Goal: Transaction & Acquisition: Download file/media

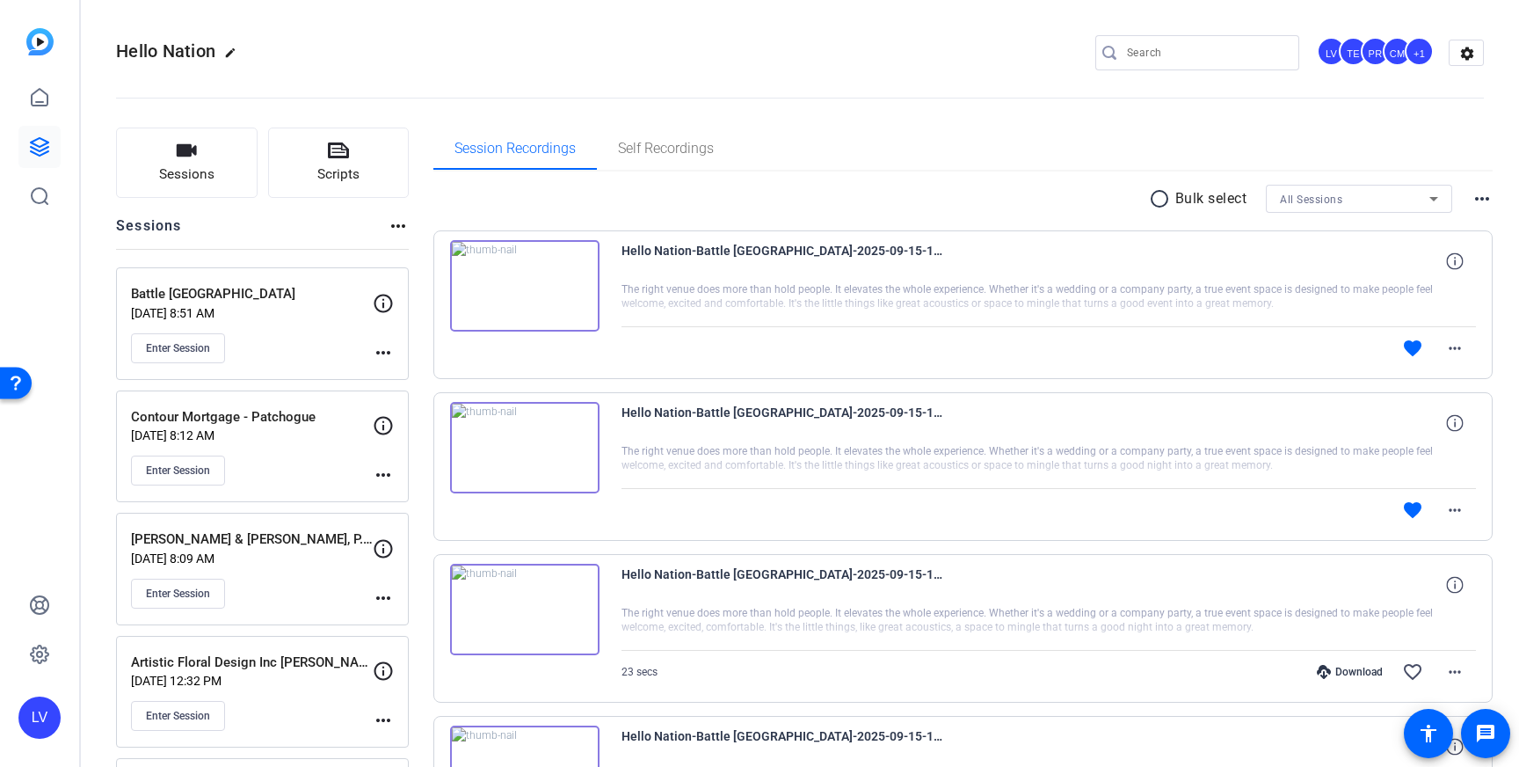
click at [319, 346] on div "Enter Session" at bounding box center [252, 348] width 242 height 30
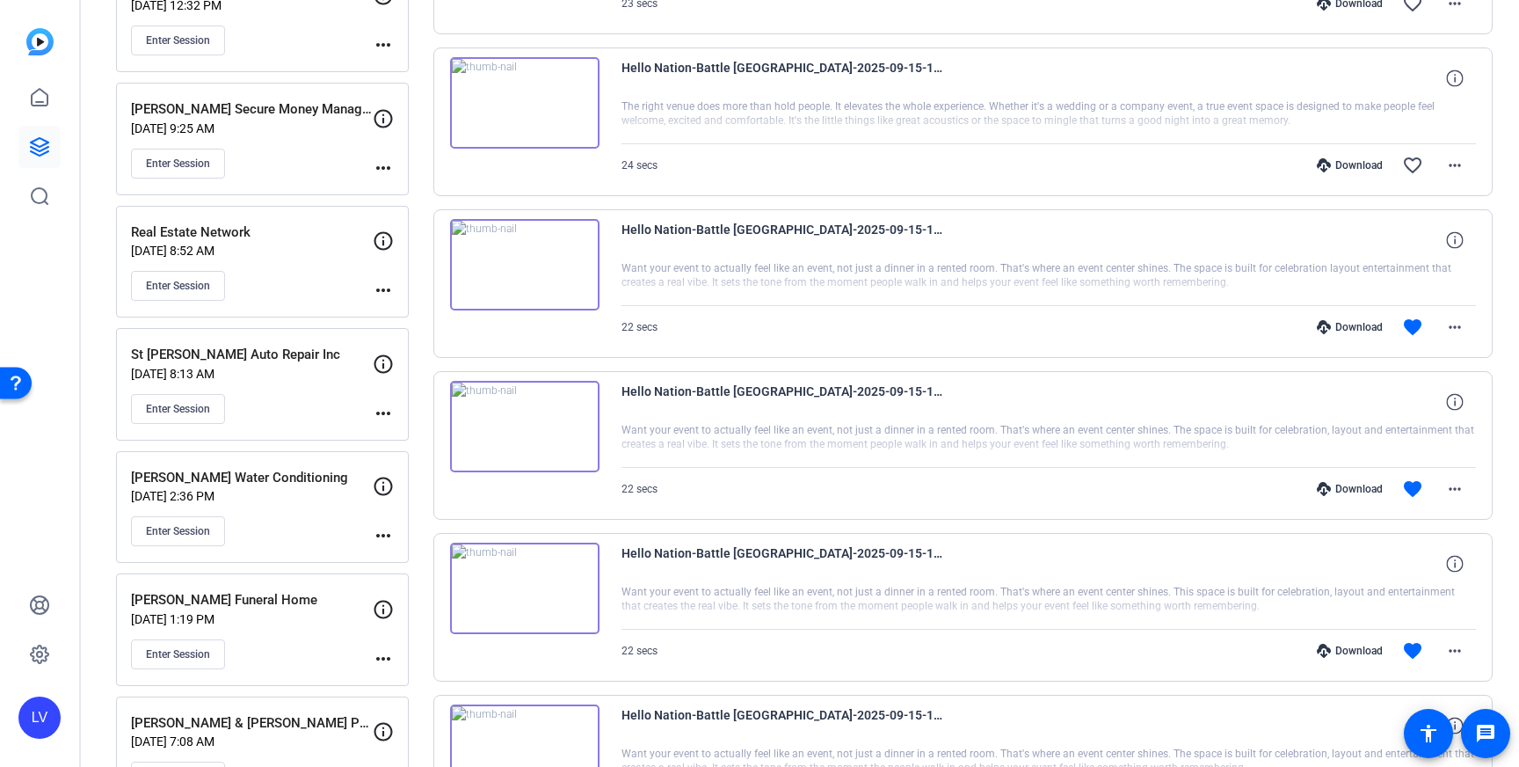
scroll to position [1241, 0]
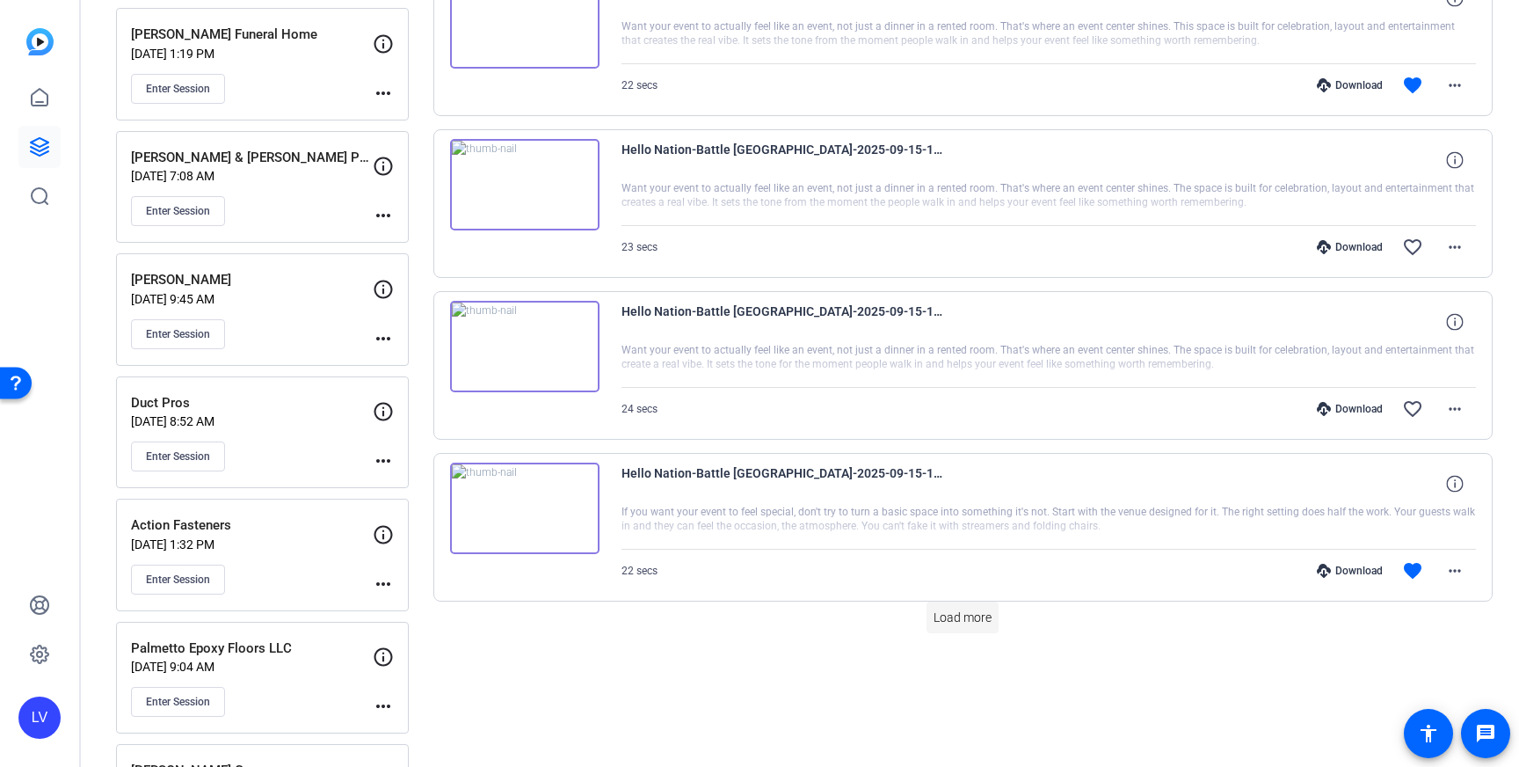
click at [950, 613] on span "Load more" at bounding box center [963, 617] width 58 height 18
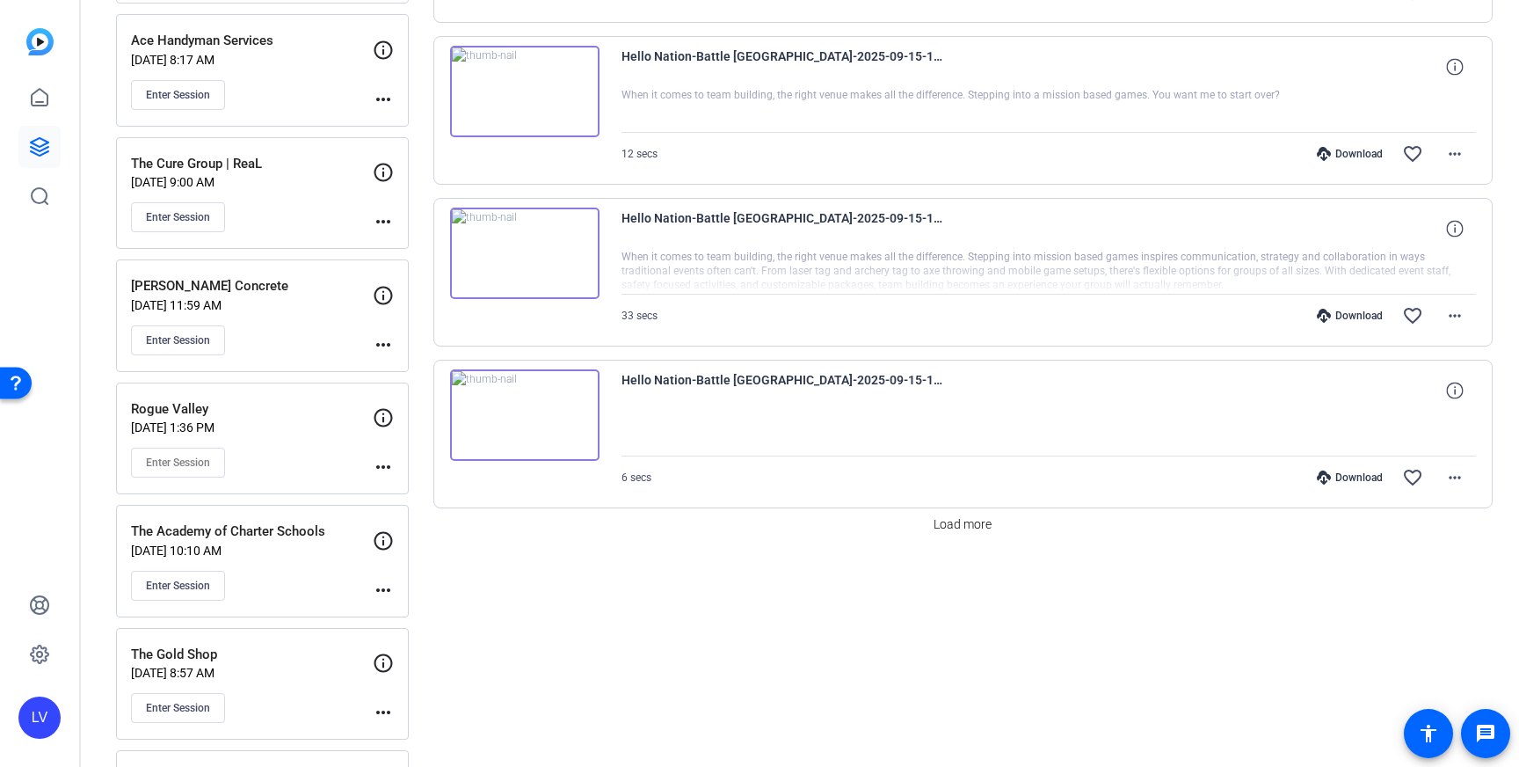
scroll to position [2929, 0]
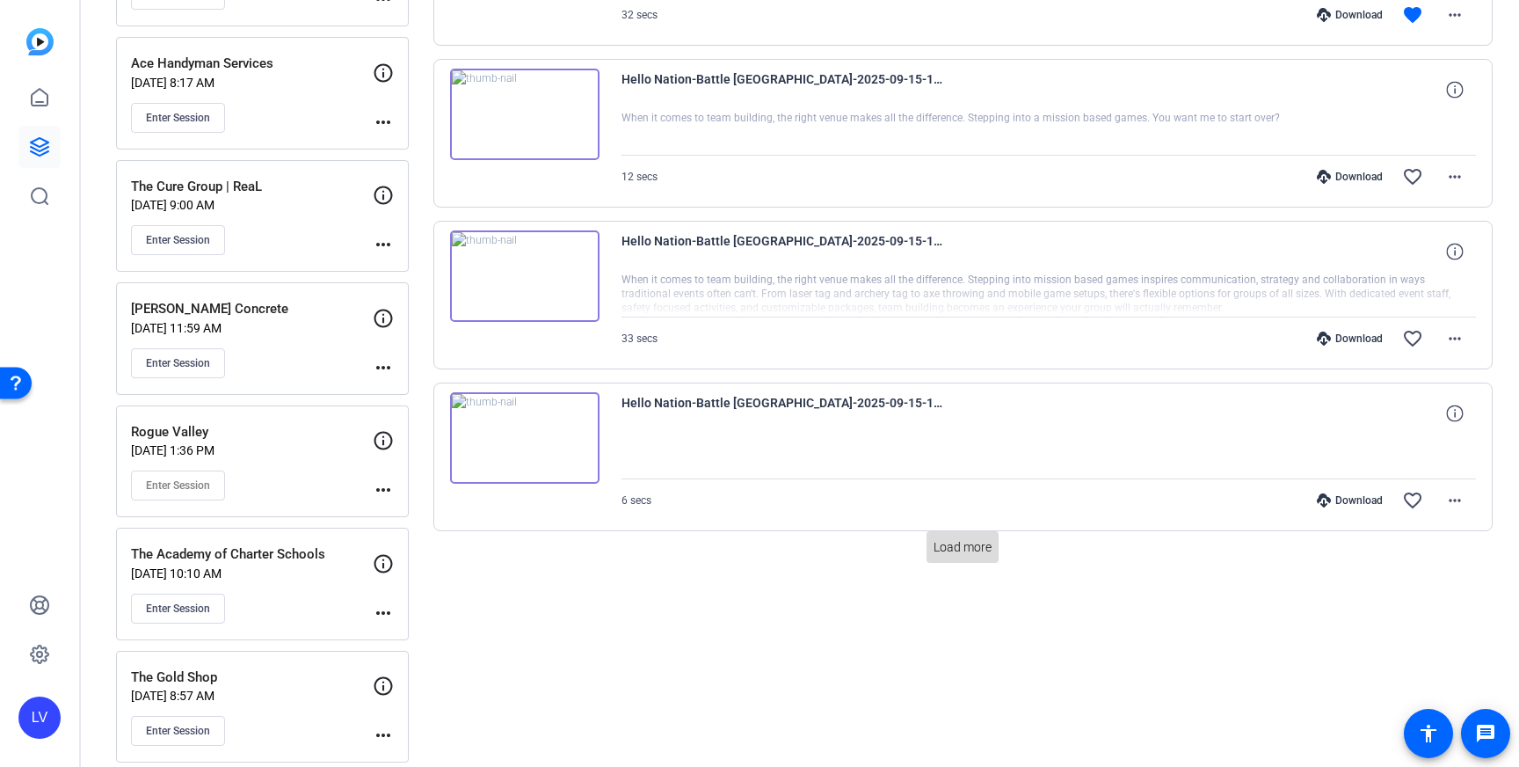
click at [978, 546] on span "Load more" at bounding box center [963, 547] width 58 height 18
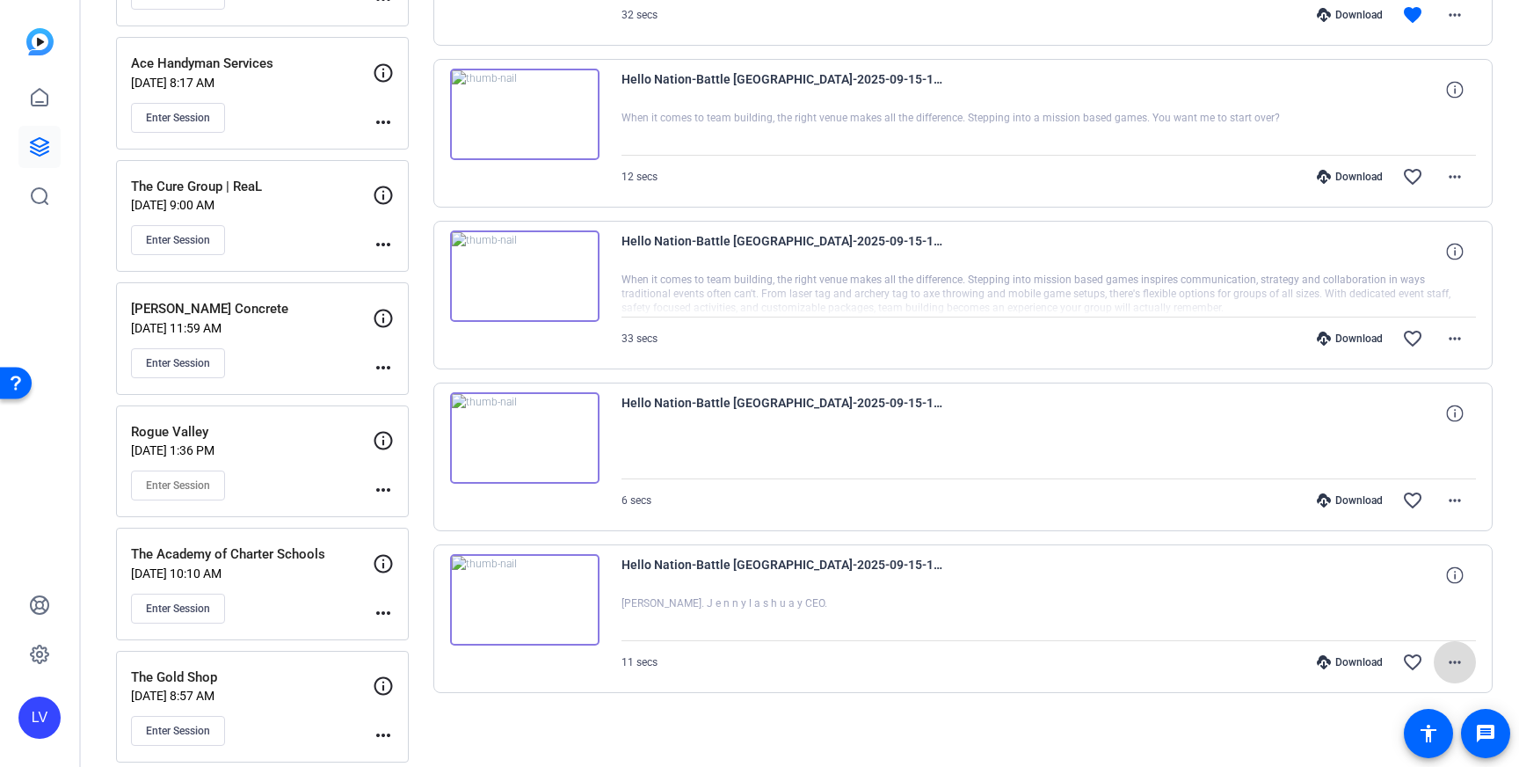
click at [1448, 659] on mat-icon "more_horiz" at bounding box center [1455, 661] width 21 height 21
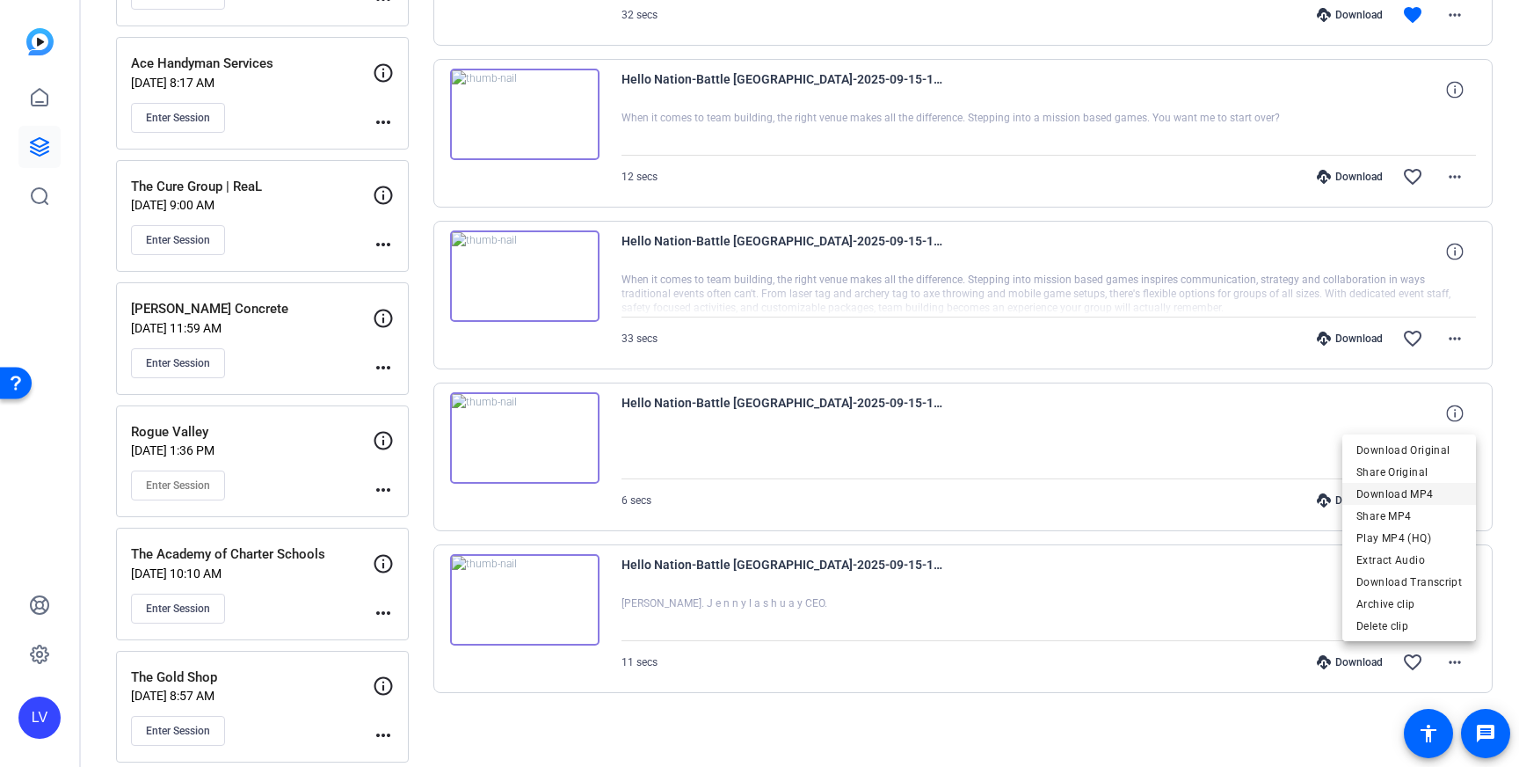
click at [1442, 493] on span "Download MP4" at bounding box center [1410, 494] width 106 height 21
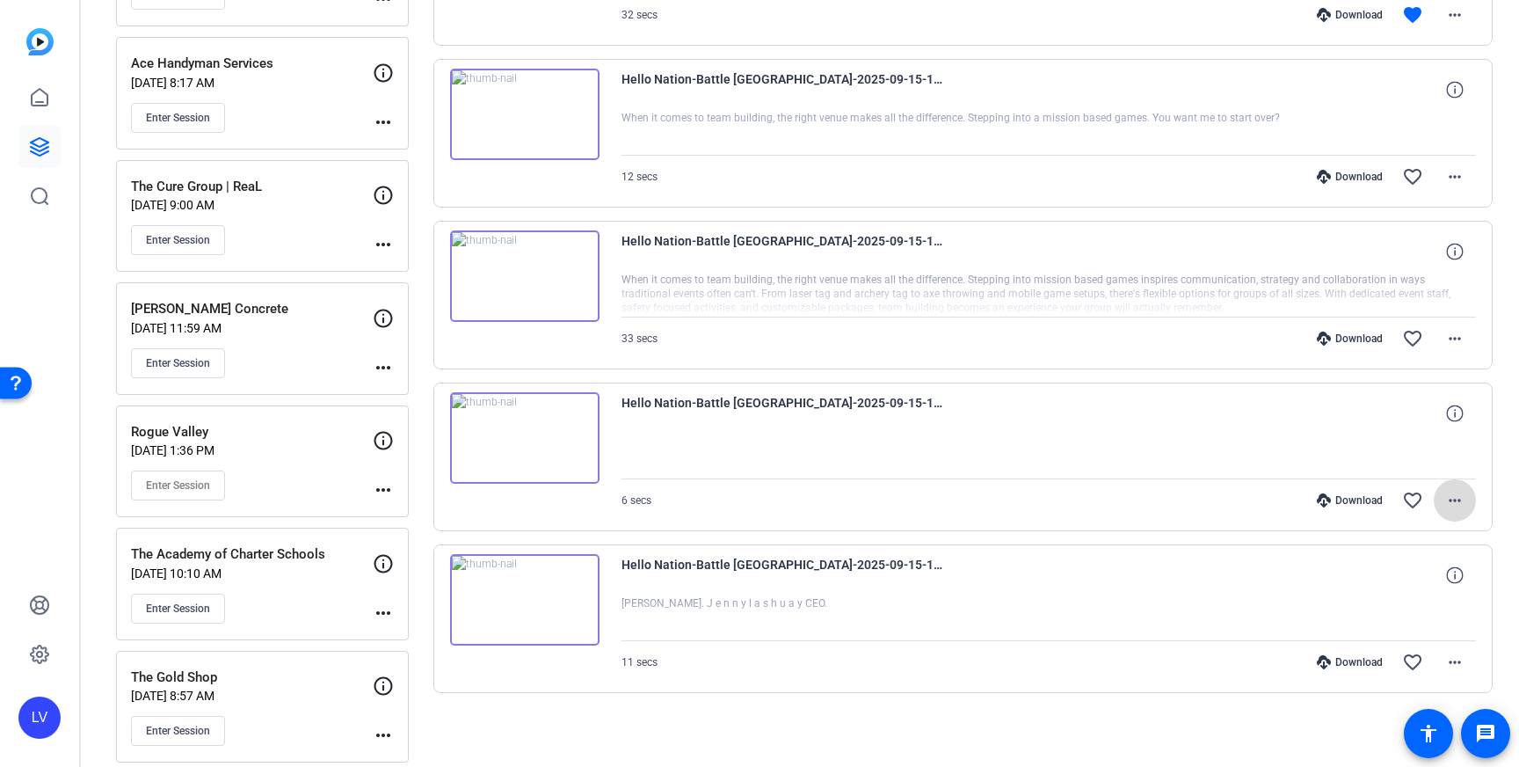
click at [1452, 497] on mat-icon "more_horiz" at bounding box center [1455, 500] width 21 height 21
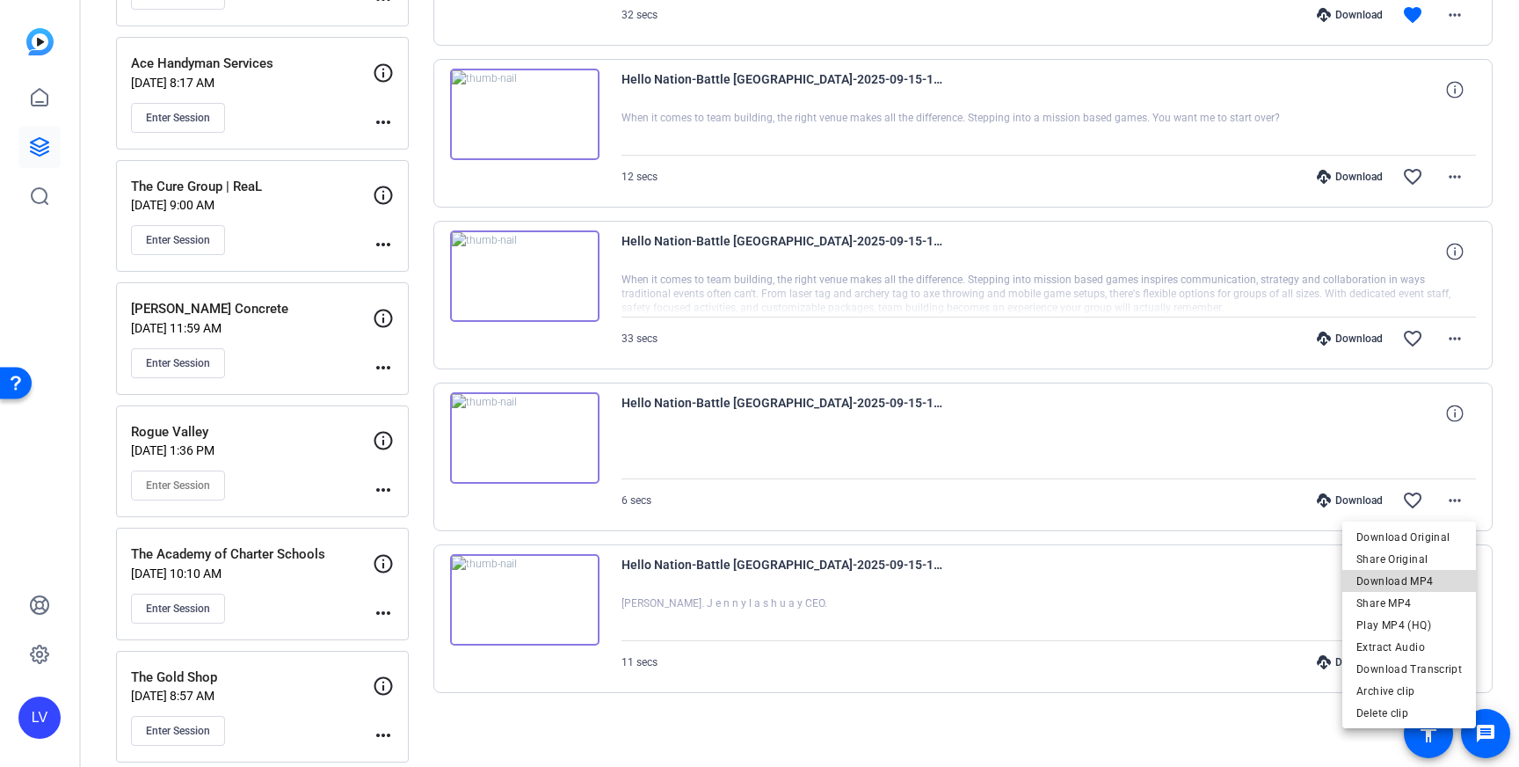
click at [1438, 573] on span "Download MP4" at bounding box center [1410, 581] width 106 height 21
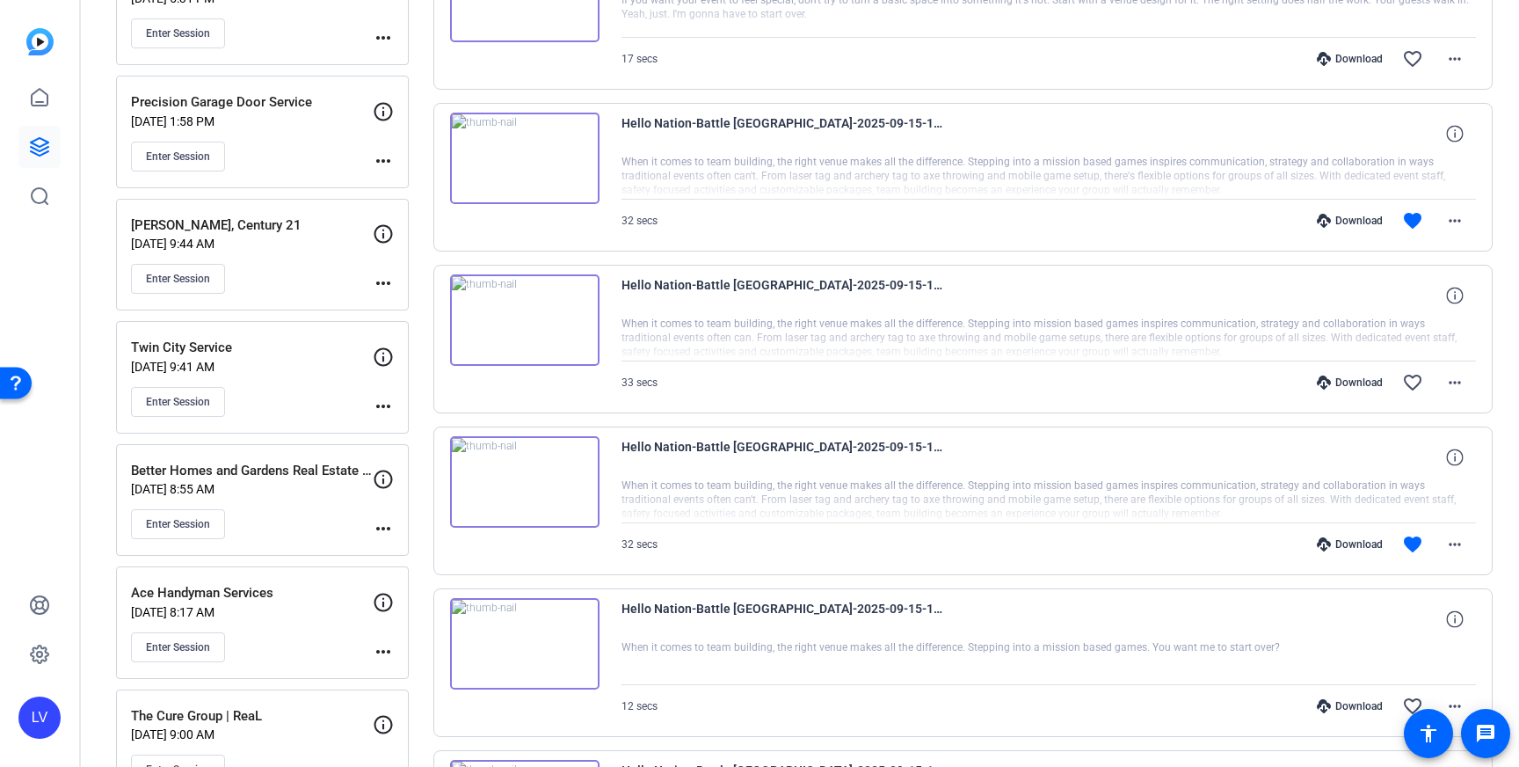
scroll to position [2402, 0]
click at [1454, 544] on mat-icon "more_horiz" at bounding box center [1455, 541] width 21 height 21
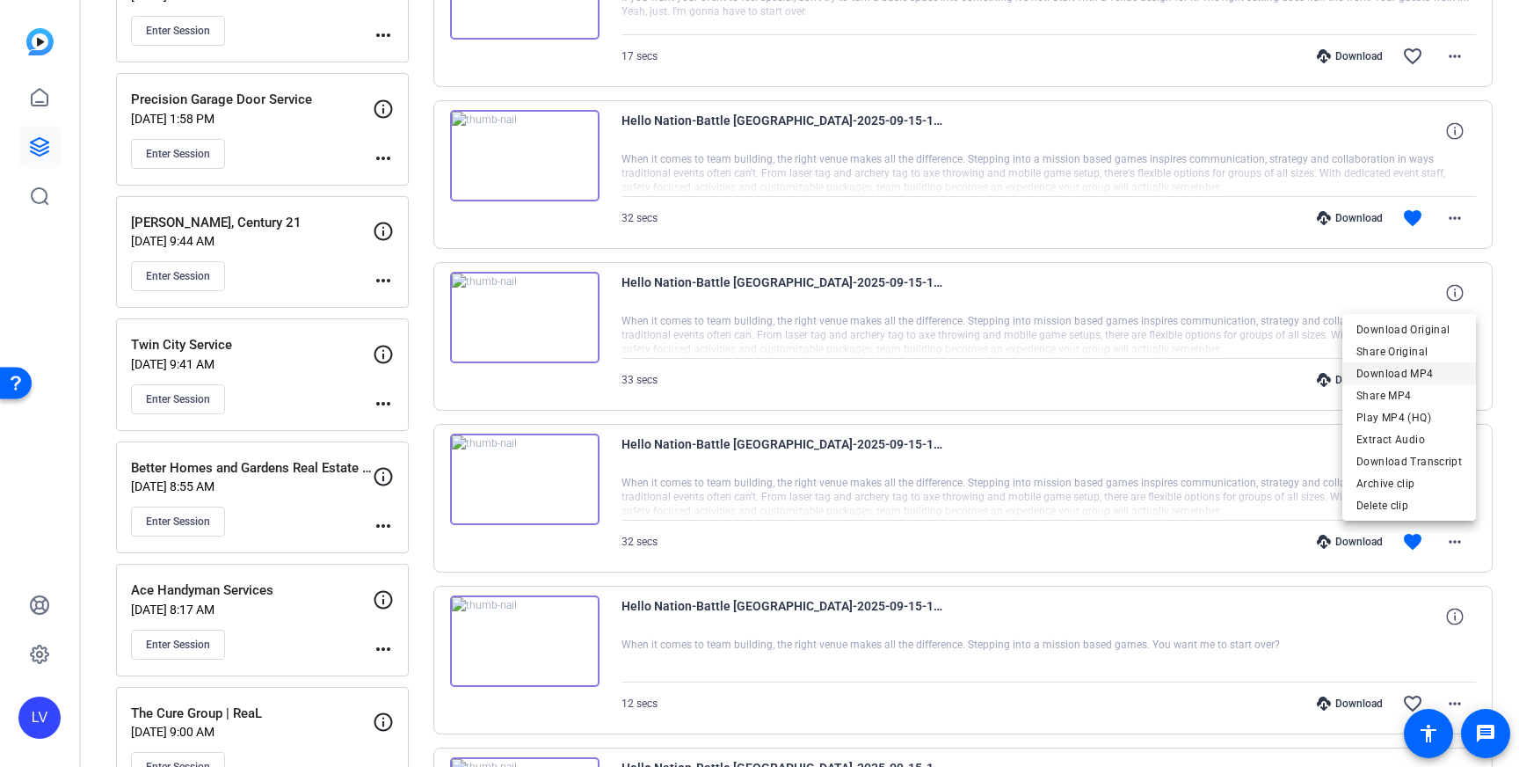
click at [1427, 377] on span "Download MP4" at bounding box center [1410, 373] width 106 height 21
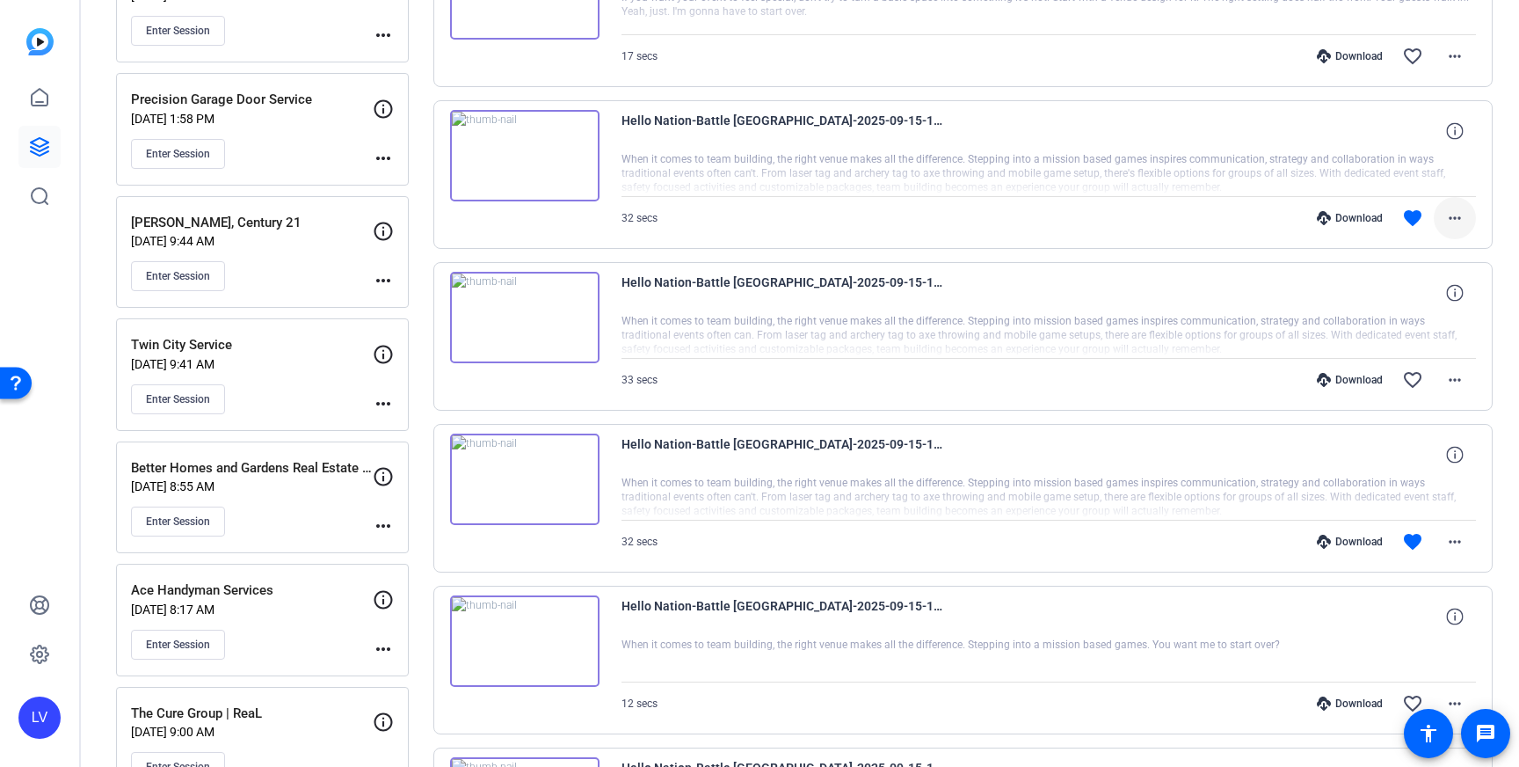
click at [1452, 224] on mat-icon "more_horiz" at bounding box center [1455, 217] width 21 height 21
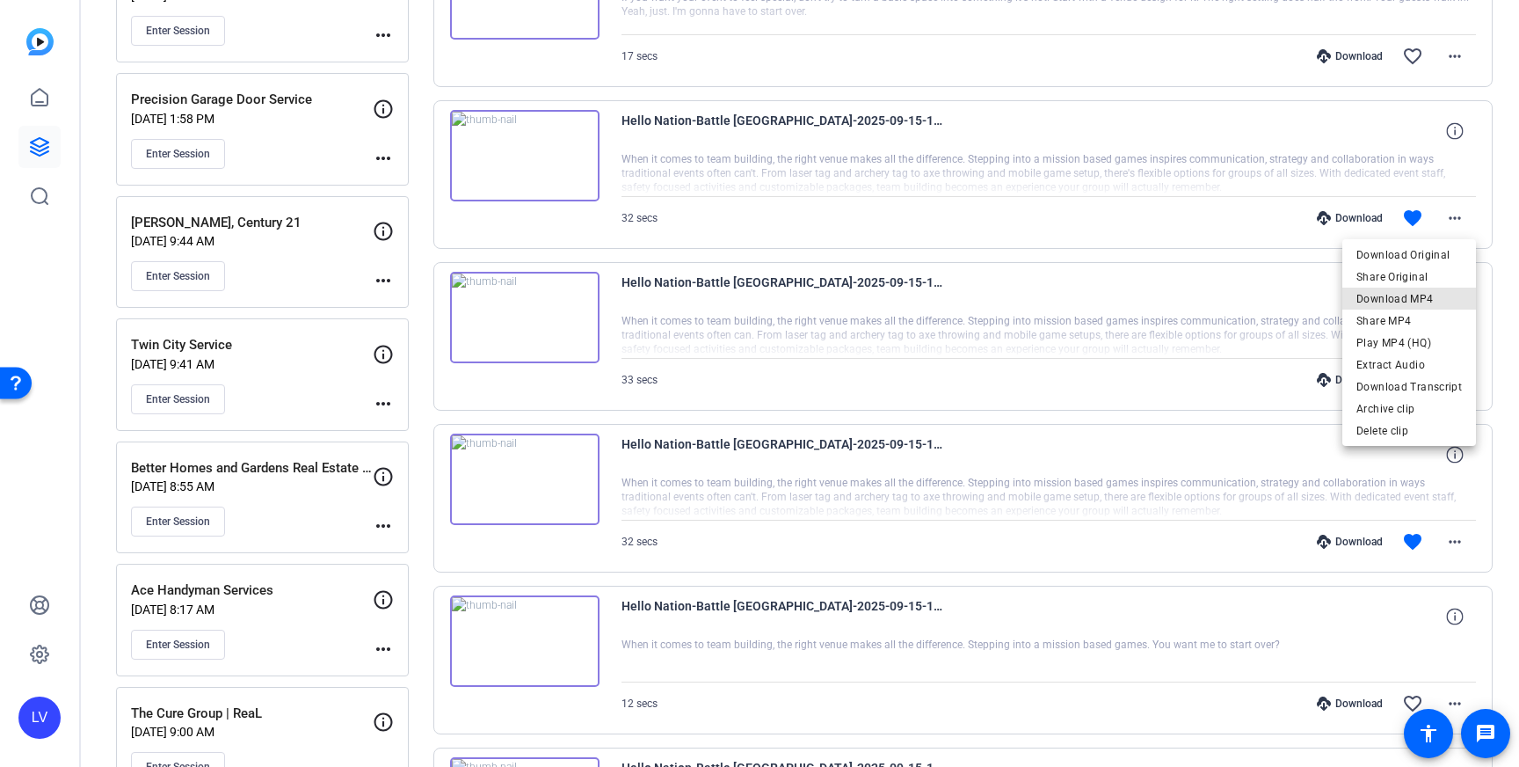
drag, startPoint x: 1414, startPoint y: 292, endPoint x: 1398, endPoint y: 301, distance: 18.1
click at [1414, 292] on span "Download MP4" at bounding box center [1410, 298] width 106 height 21
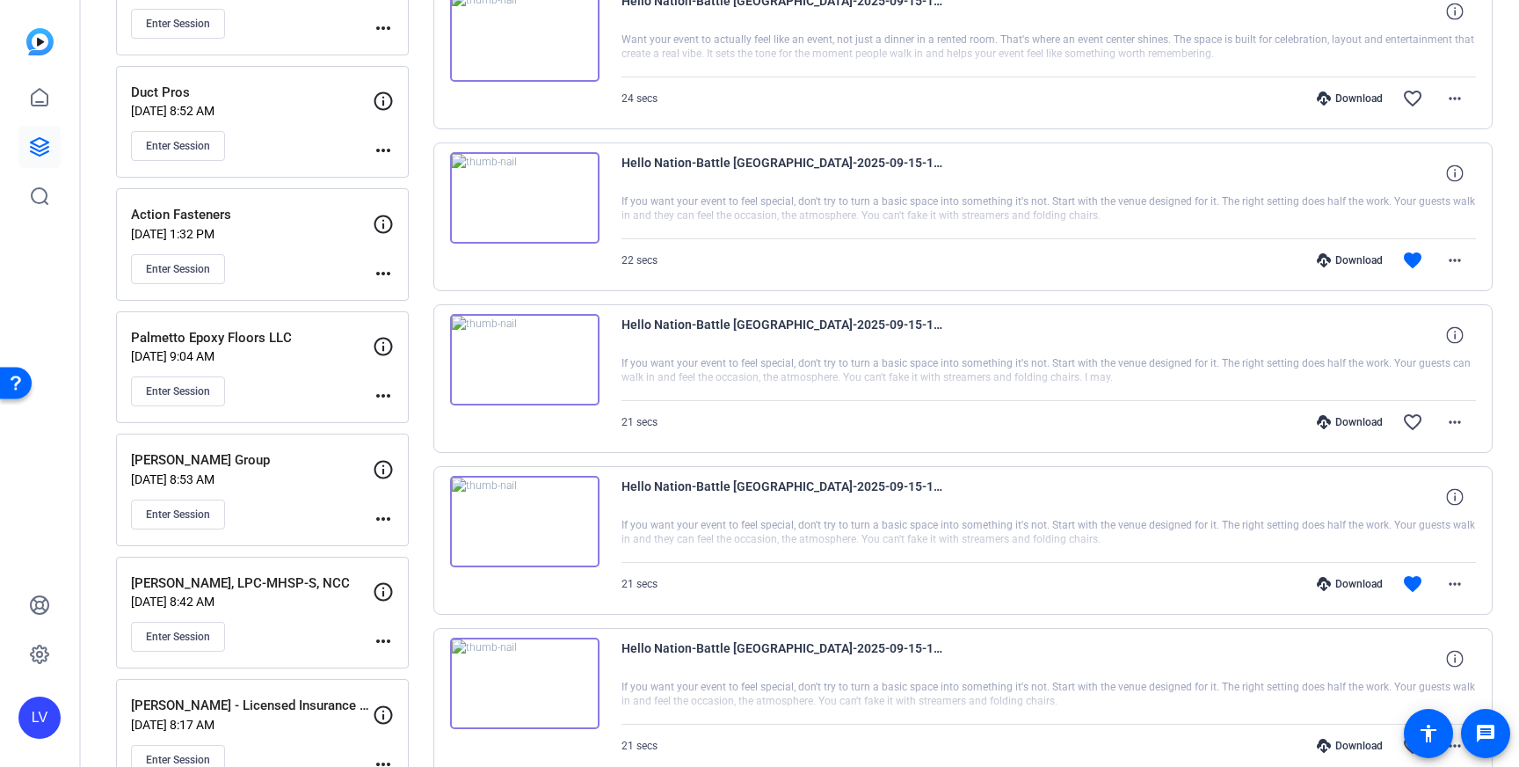
scroll to position [1568, 0]
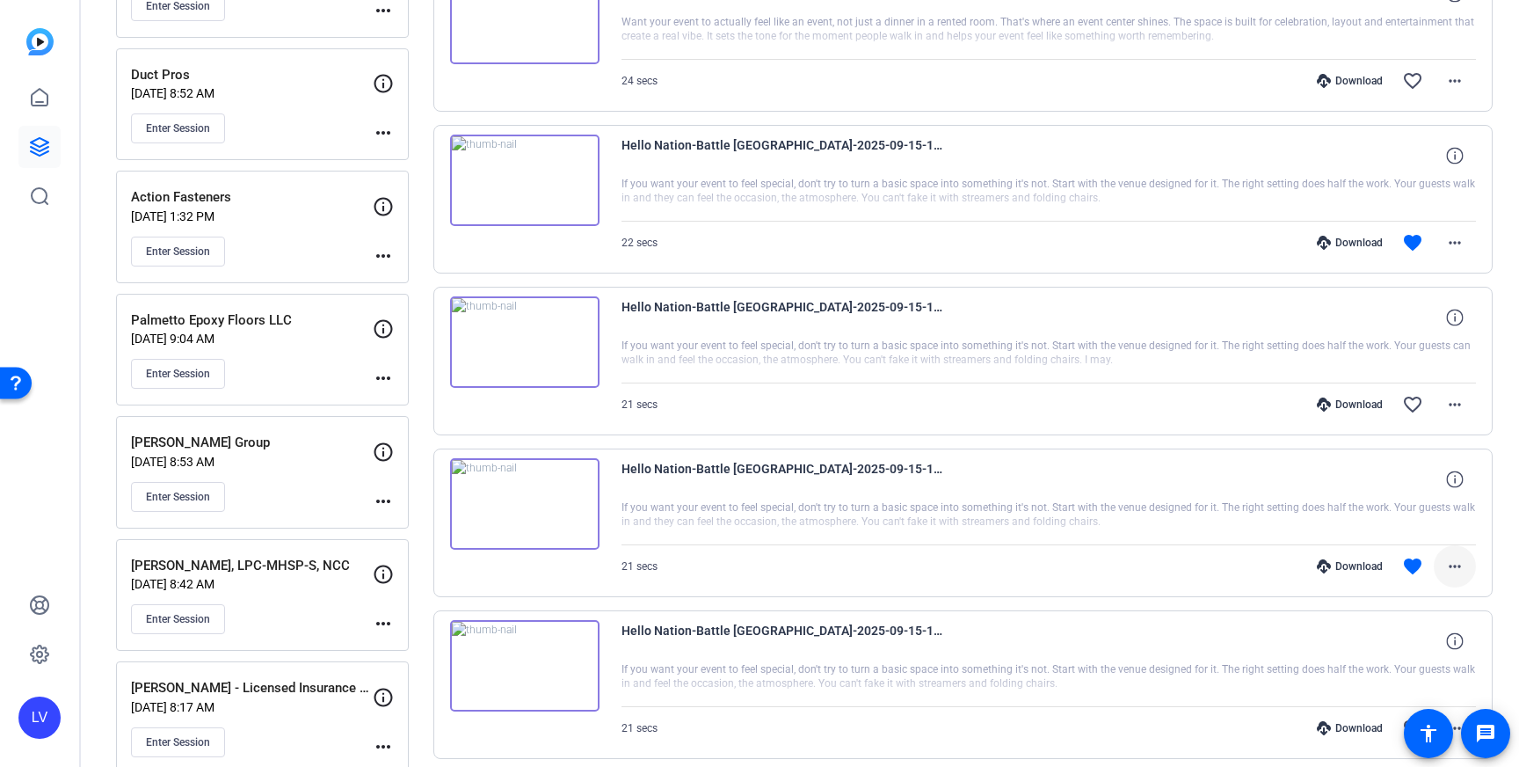
click at [1459, 571] on mat-icon "more_horiz" at bounding box center [1455, 566] width 21 height 21
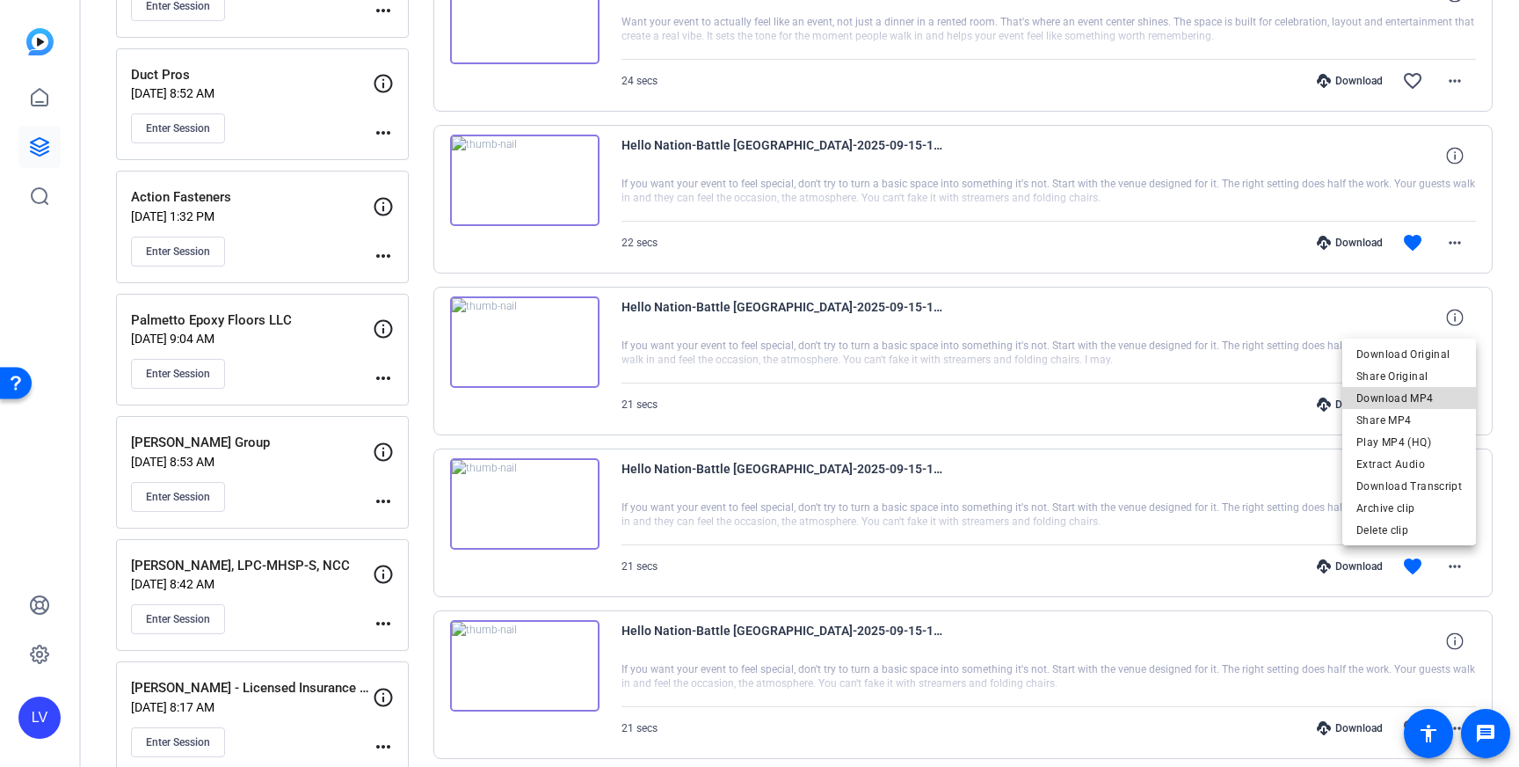
click at [1422, 394] on span "Download MP4" at bounding box center [1410, 398] width 106 height 21
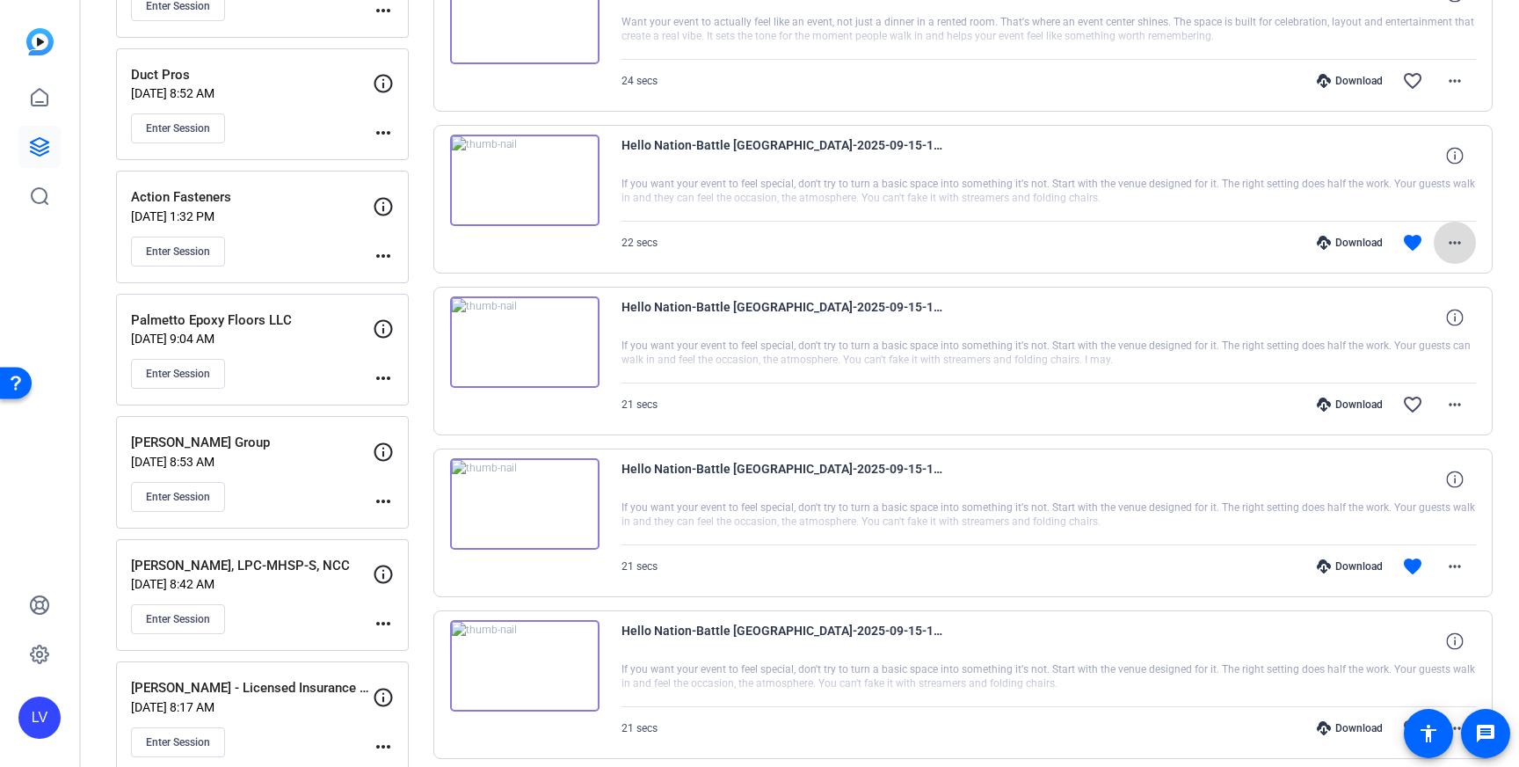
click at [1452, 242] on mat-icon "more_horiz" at bounding box center [1455, 242] width 21 height 21
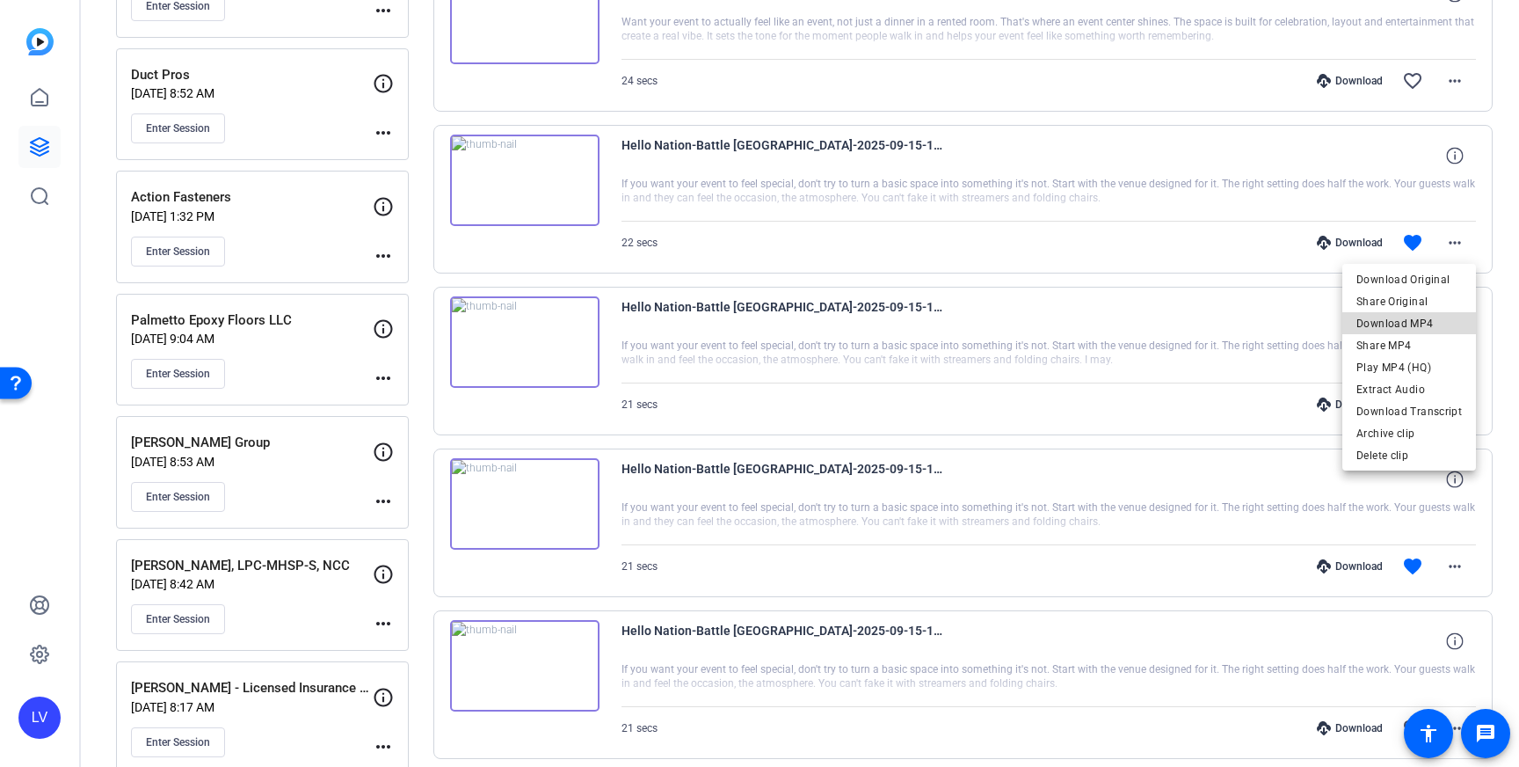
click at [1436, 323] on span "Download MP4" at bounding box center [1410, 323] width 106 height 21
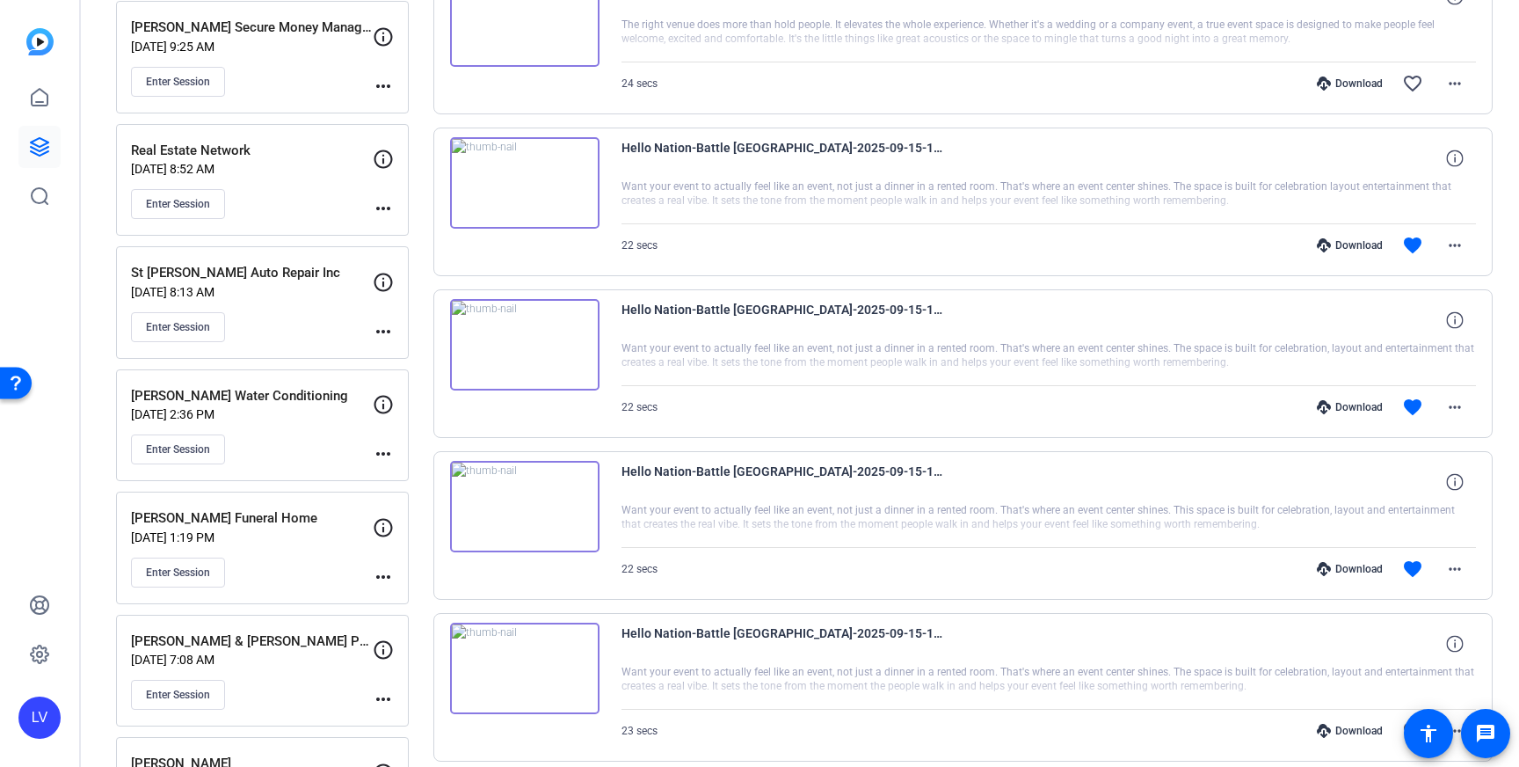
scroll to position [755, 0]
click at [1443, 257] on span at bounding box center [1455, 247] width 42 height 42
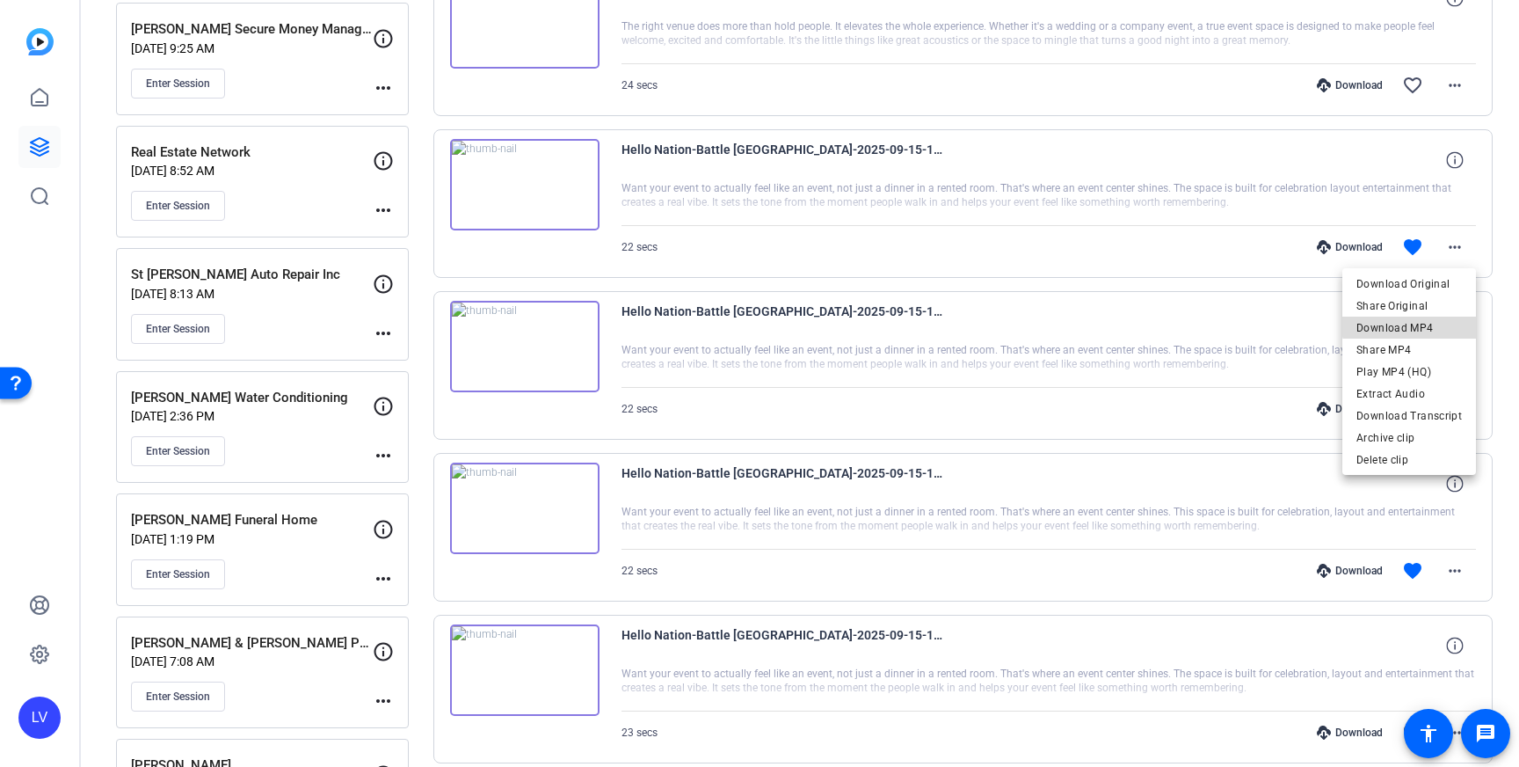
click at [1445, 323] on span "Download MP4" at bounding box center [1410, 327] width 106 height 21
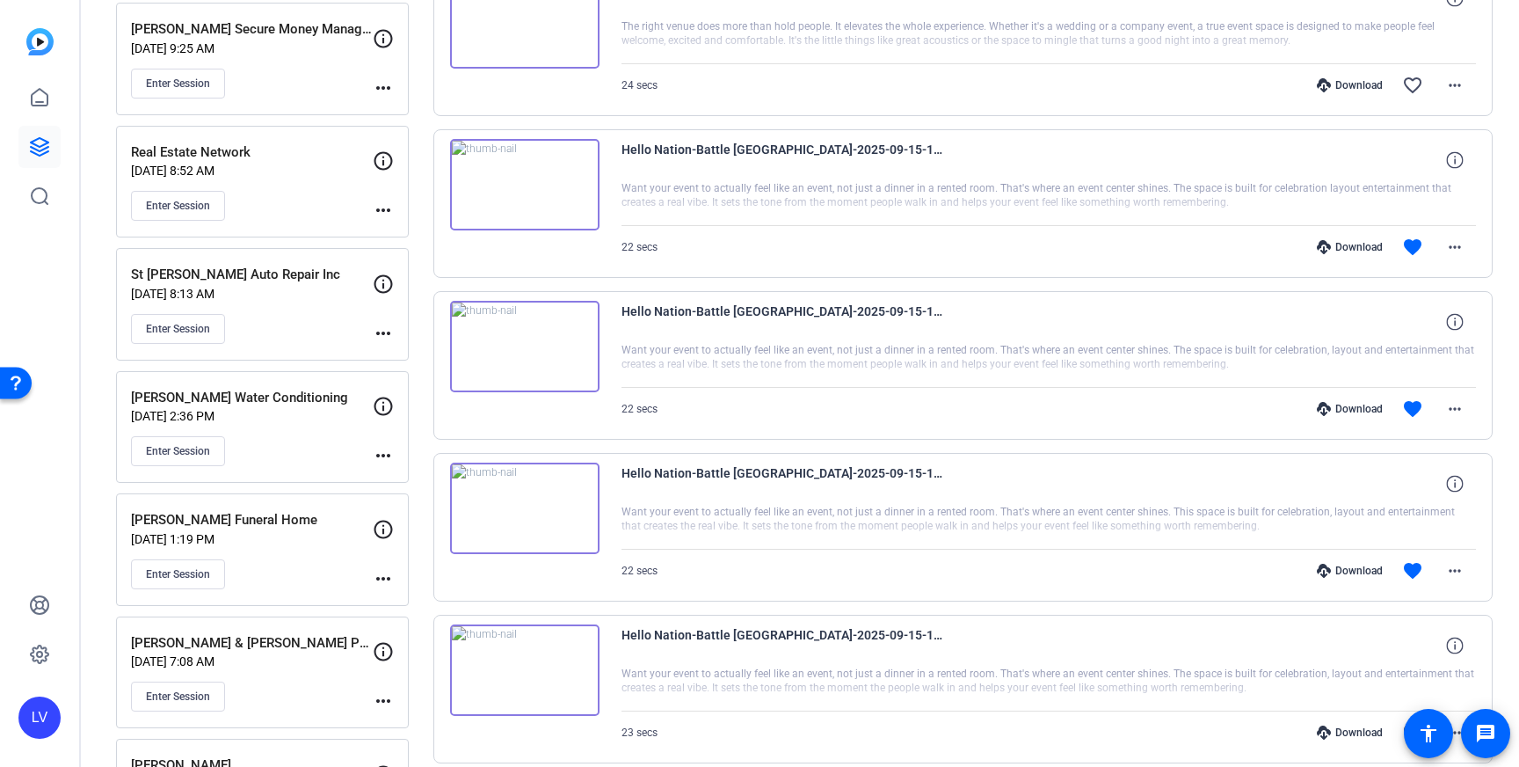
click at [559, 533] on img at bounding box center [524, 507] width 149 height 91
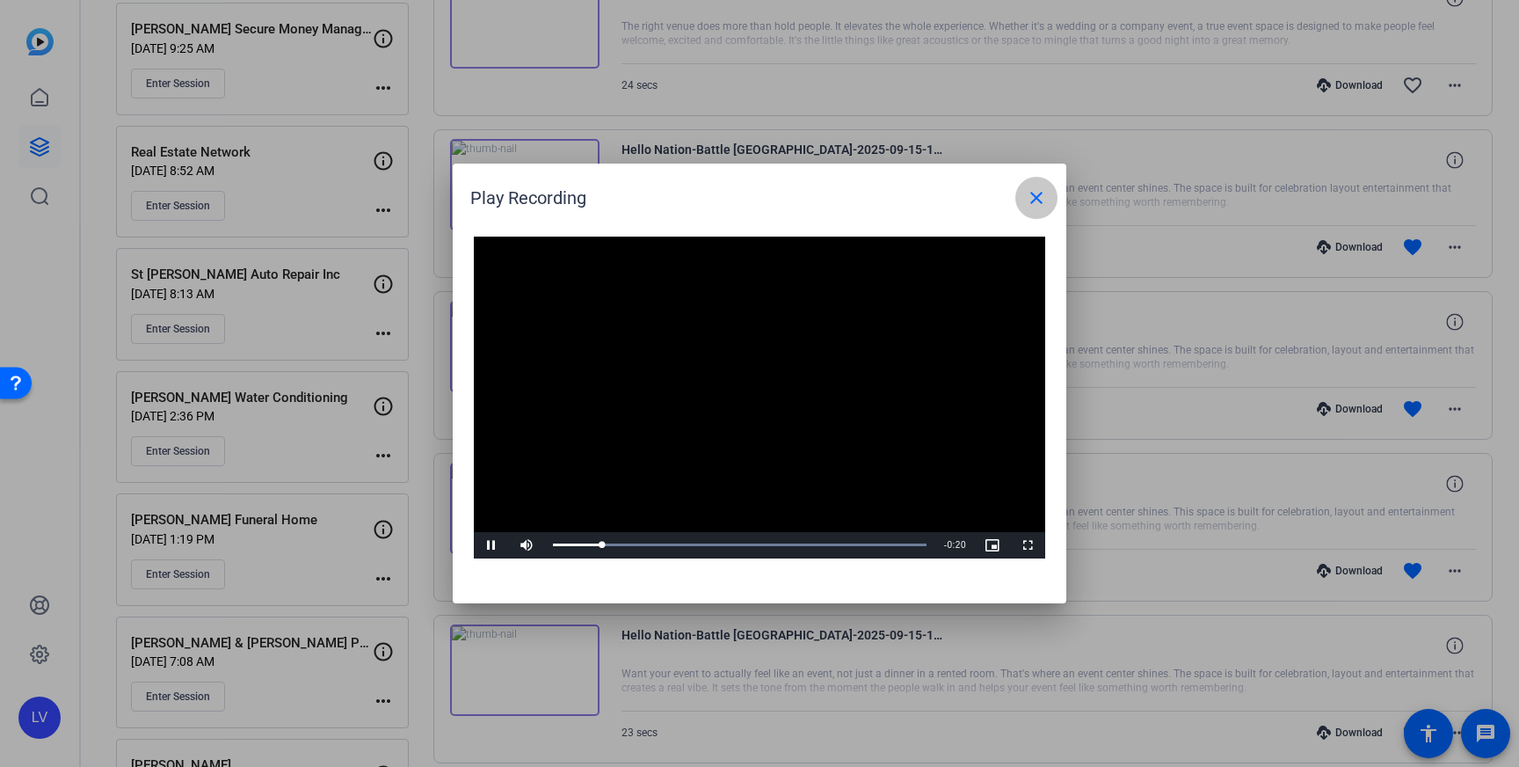
click at [1026, 212] on span at bounding box center [1036, 198] width 42 height 42
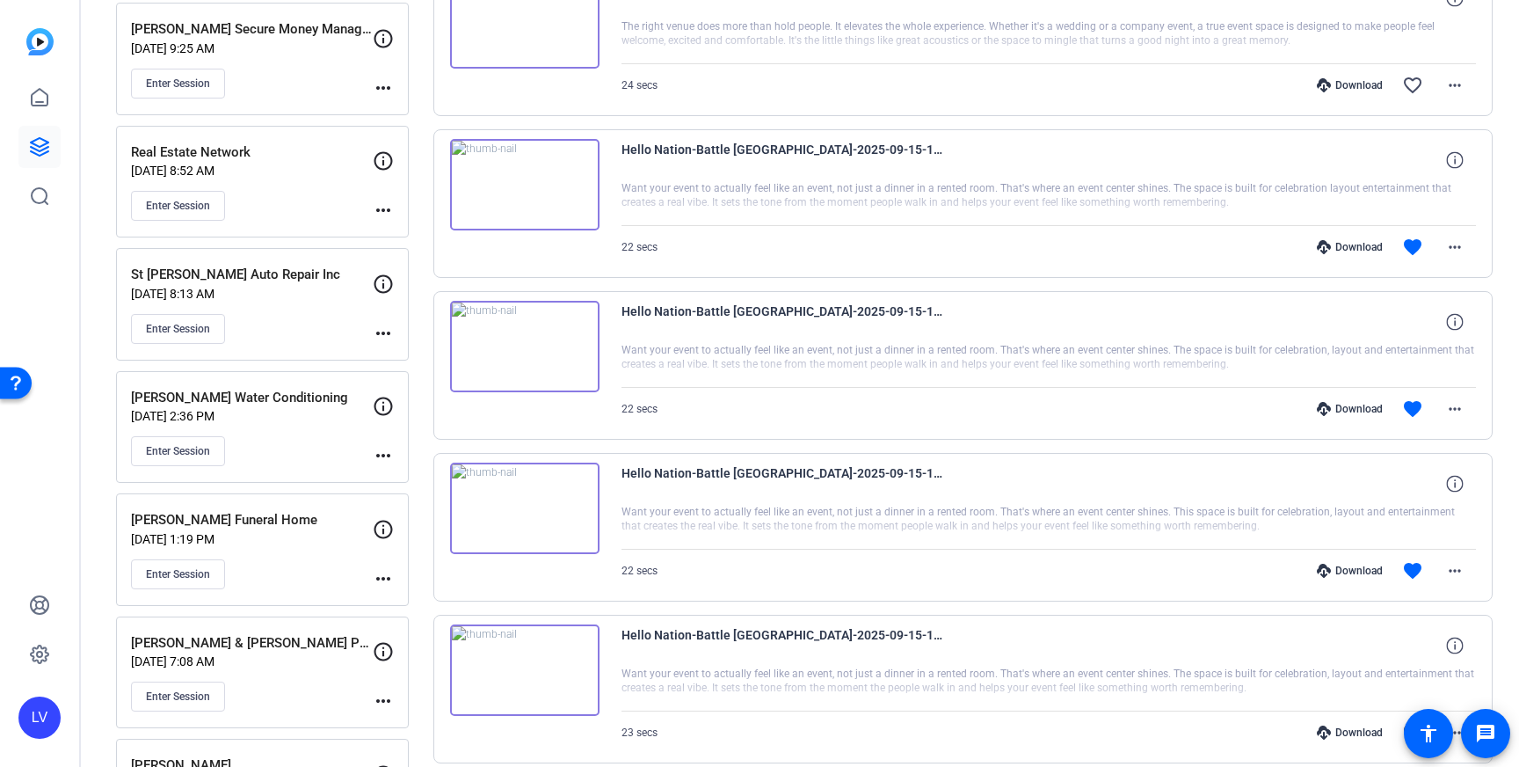
click at [557, 373] on img at bounding box center [524, 346] width 149 height 91
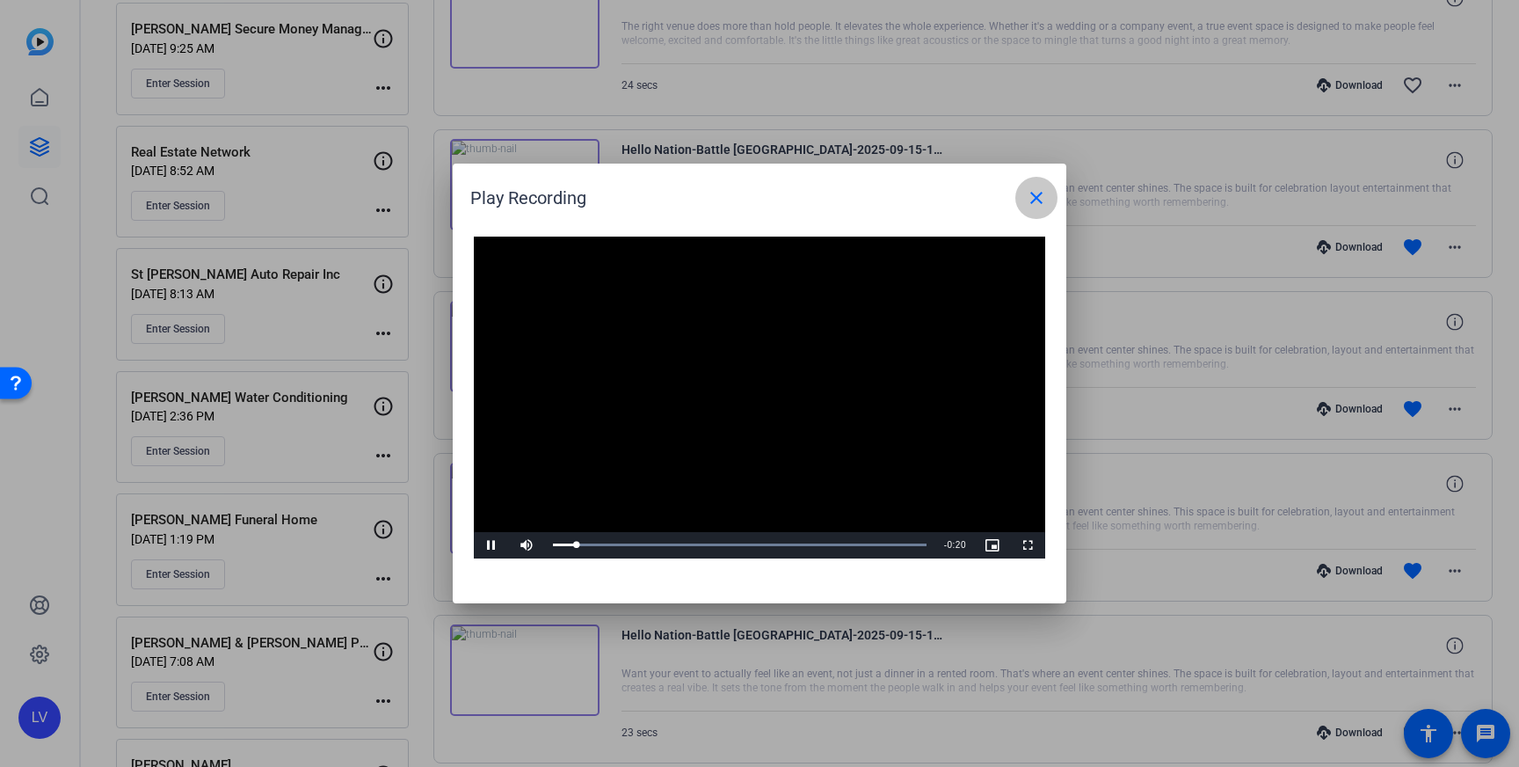
click at [1030, 200] on mat-icon "close" at bounding box center [1036, 197] width 21 height 21
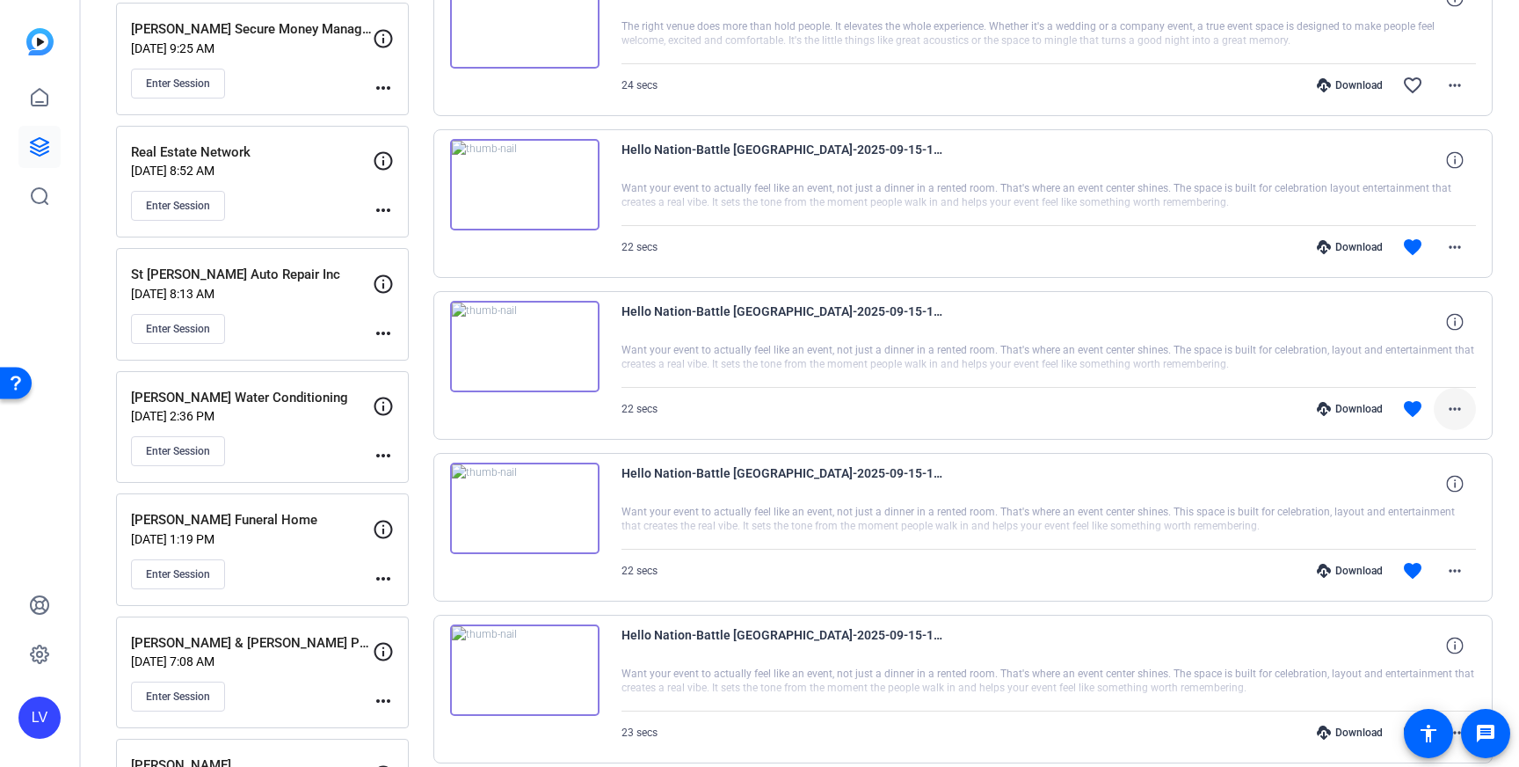
click at [1447, 410] on mat-icon "more_horiz" at bounding box center [1455, 408] width 21 height 21
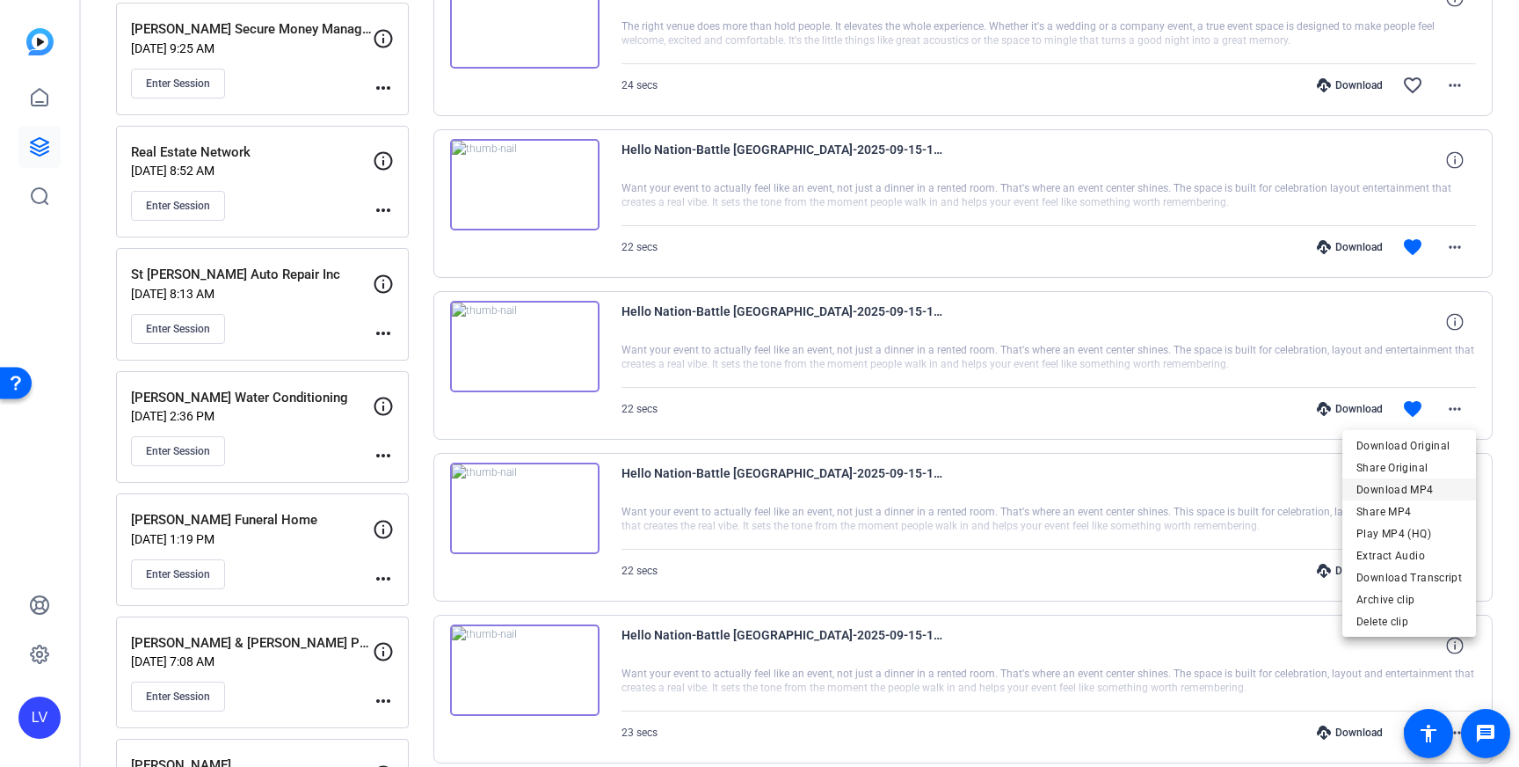
click at [1434, 486] on span "Download MP4" at bounding box center [1410, 489] width 106 height 21
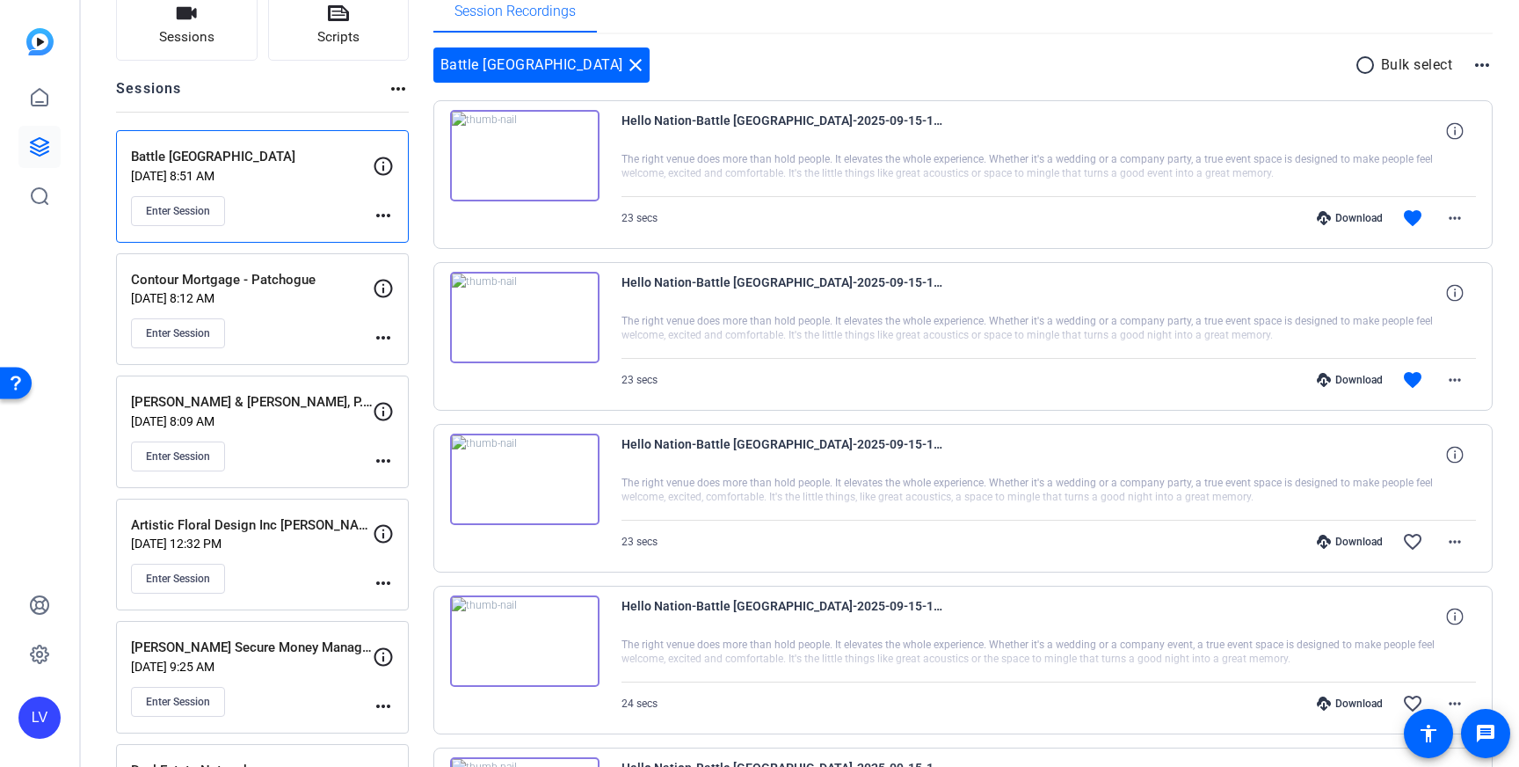
scroll to position [121, 0]
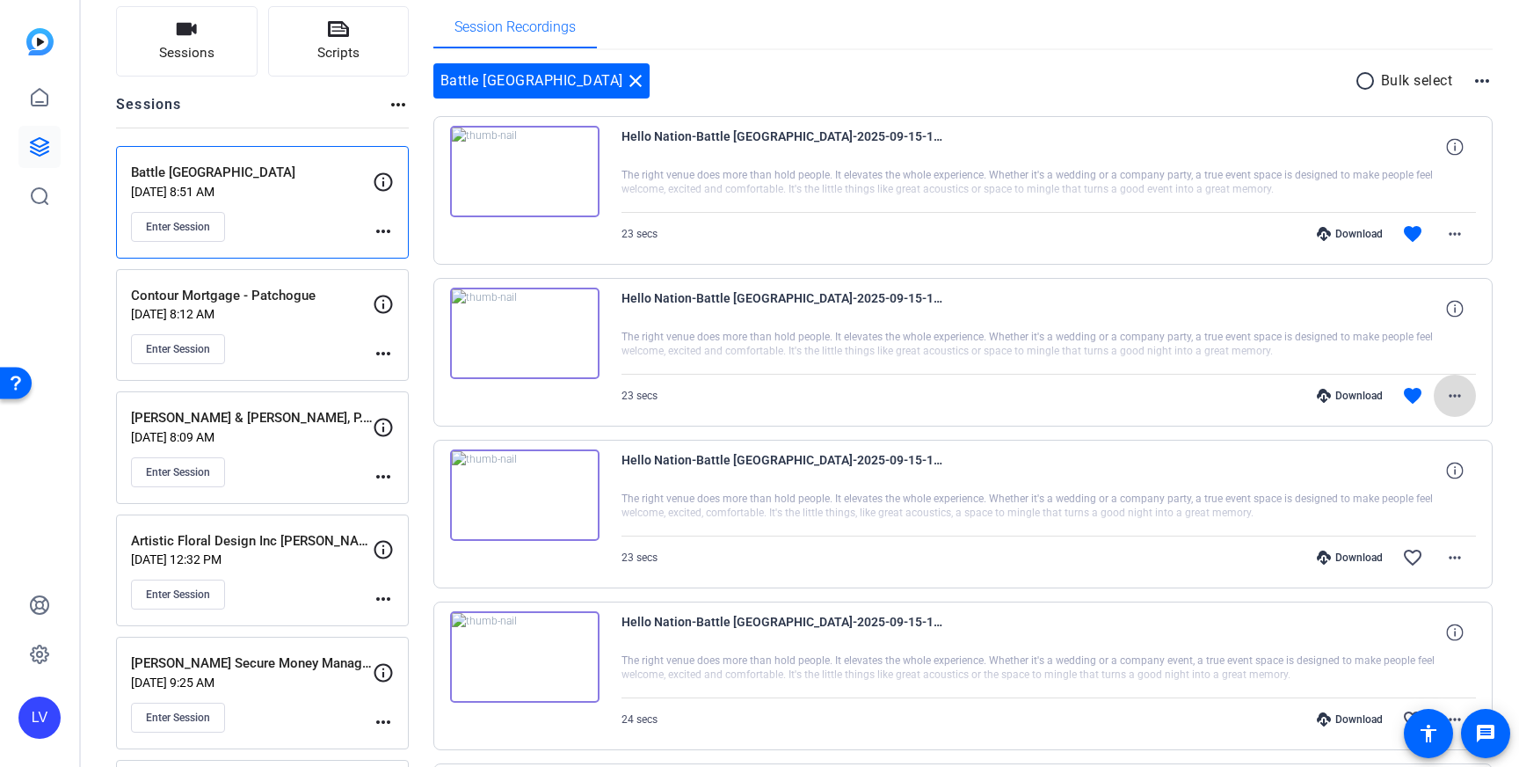
click at [1452, 407] on span at bounding box center [1455, 396] width 42 height 42
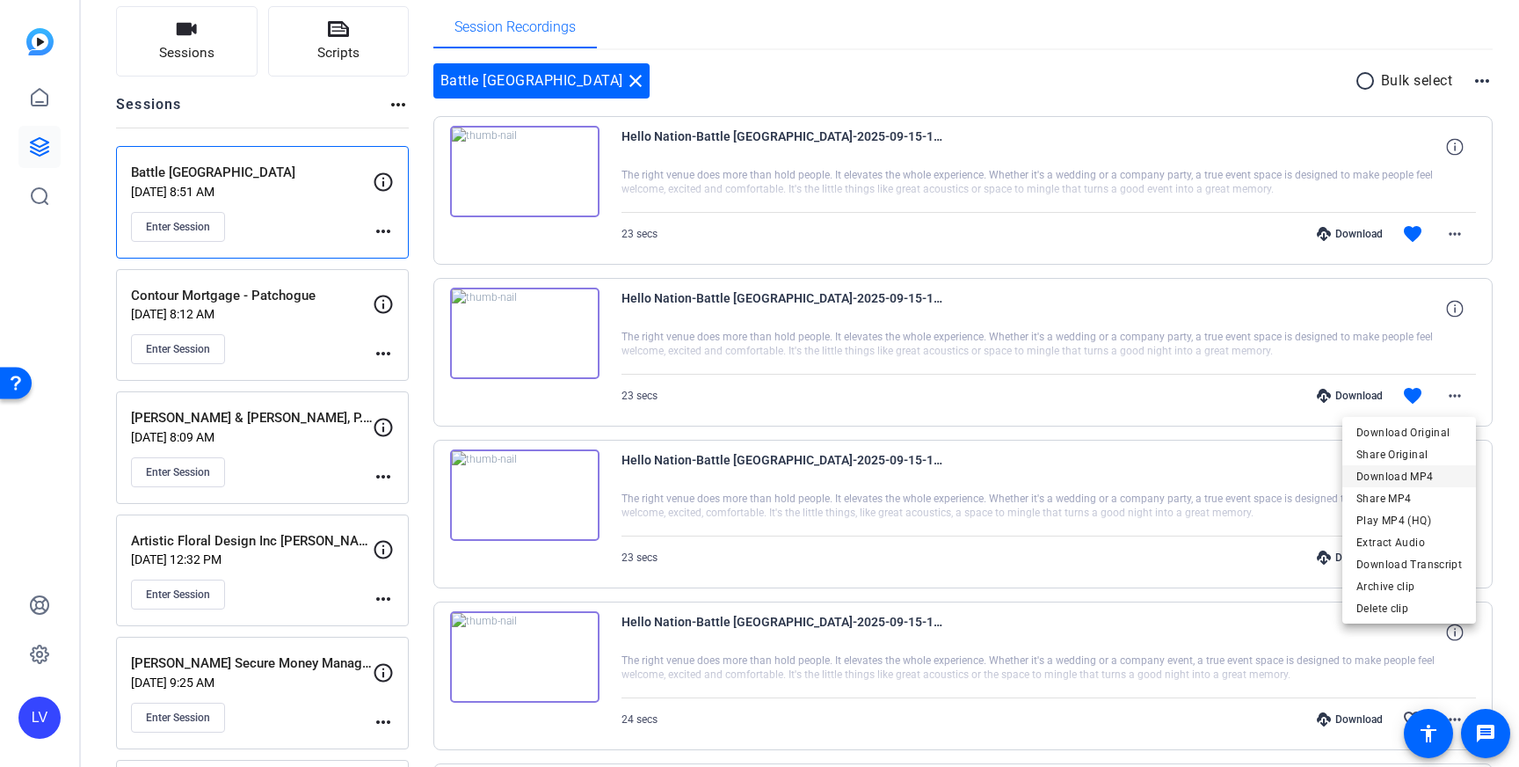
click at [1430, 469] on span "Download MP4" at bounding box center [1410, 476] width 106 height 21
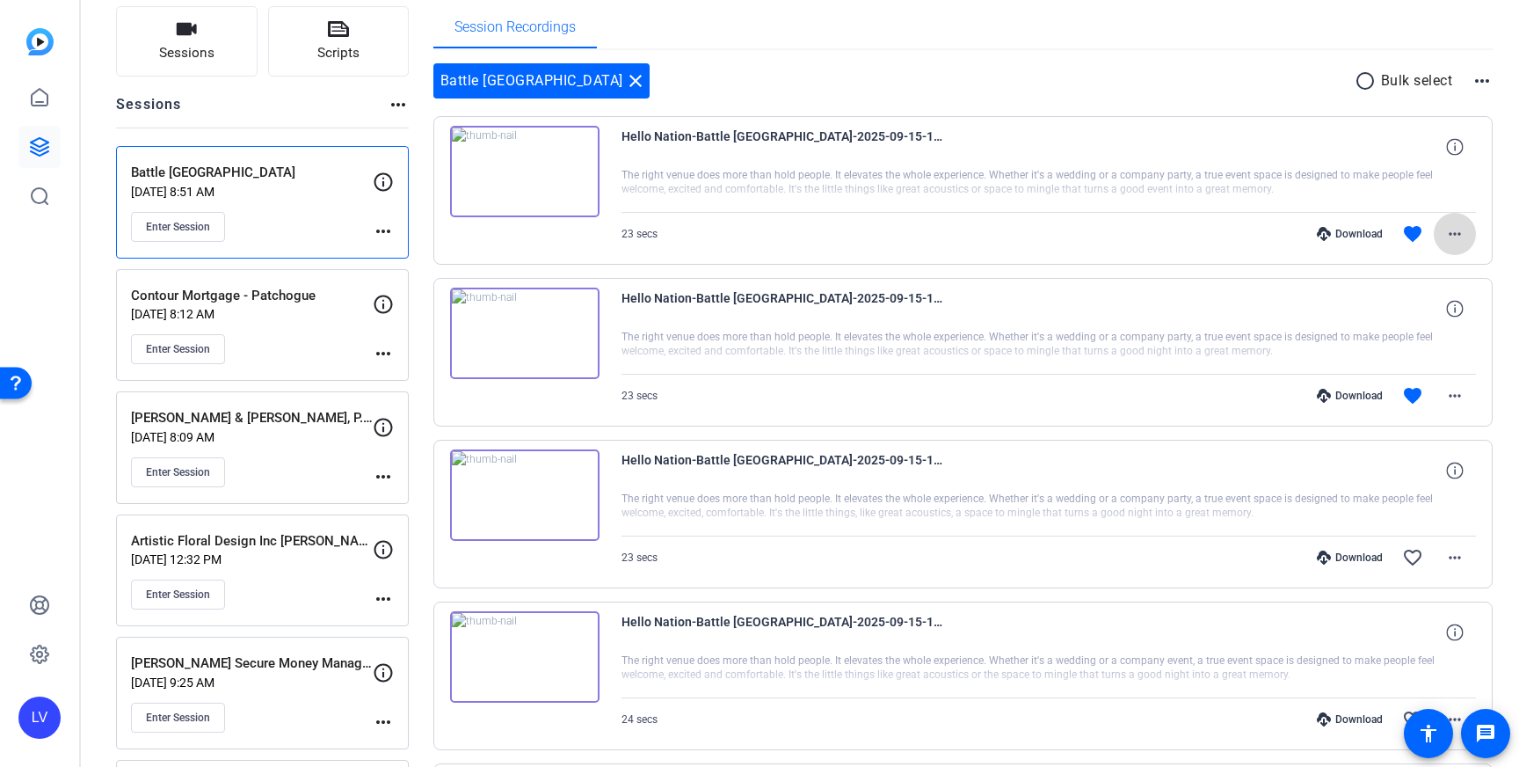
click at [1456, 233] on mat-icon "more_horiz" at bounding box center [1455, 233] width 21 height 21
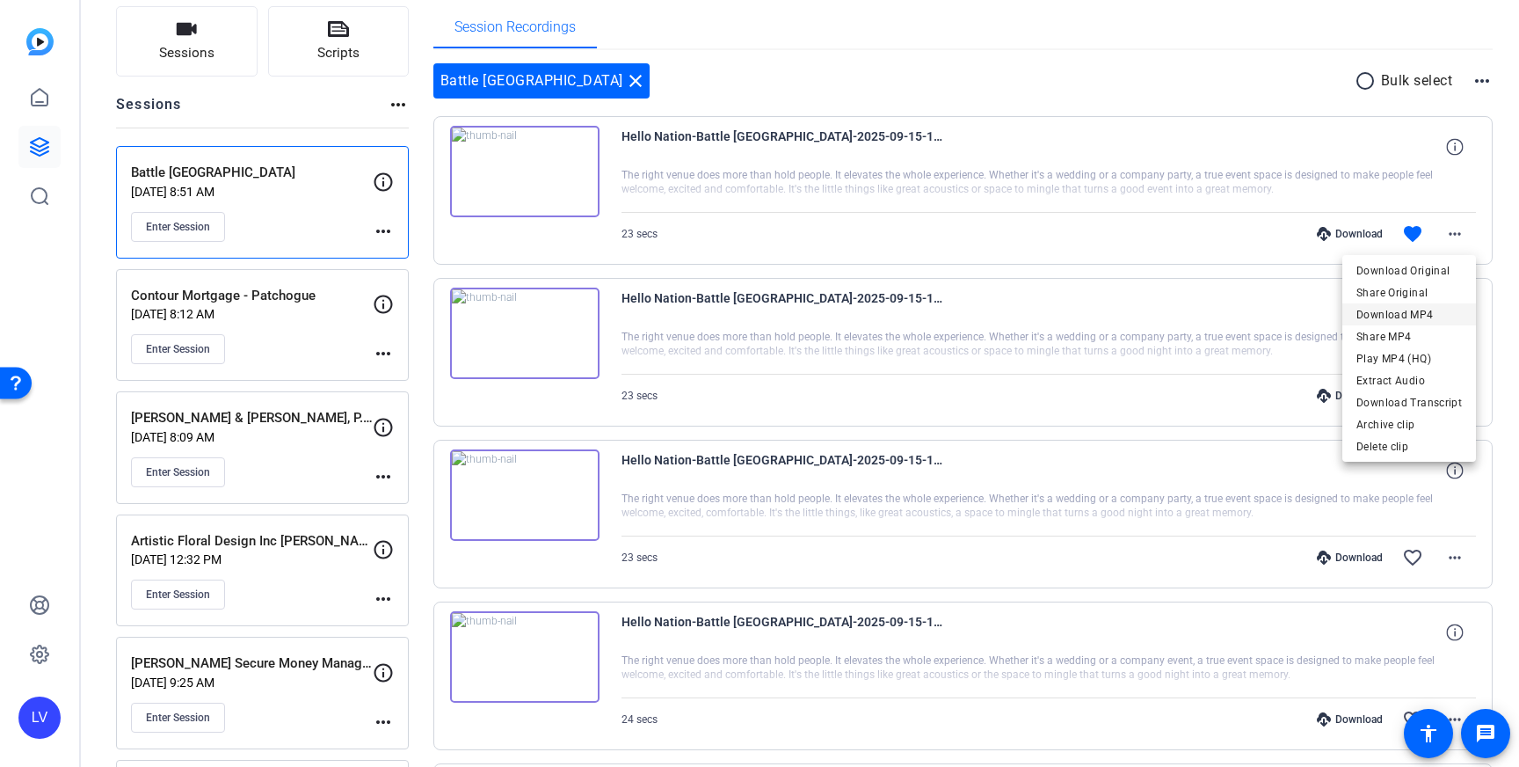
click at [1429, 304] on span "Download MP4" at bounding box center [1410, 314] width 106 height 21
